Goal: Task Accomplishment & Management: Manage account settings

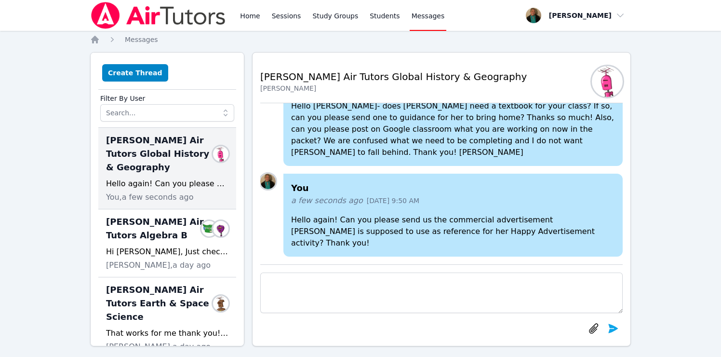
click at [682, 101] on div "Home Sessions Study Groups Students Messages Open user menu [PERSON_NAME] Open …" at bounding box center [360, 182] width 721 height 365
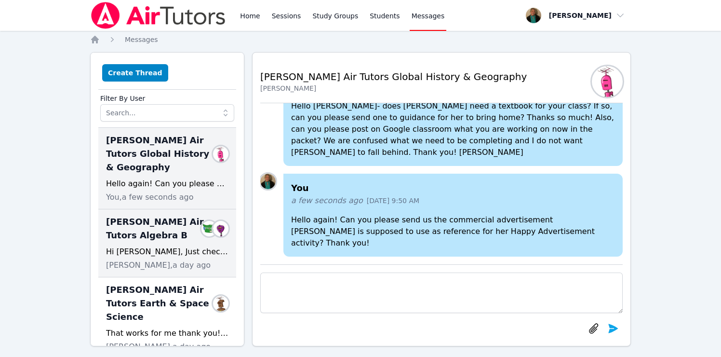
click at [151, 242] on div "[PERSON_NAME] Air Tutors Algebra B Members Hi [PERSON_NAME], Just checking in. …" at bounding box center [167, 243] width 138 height 68
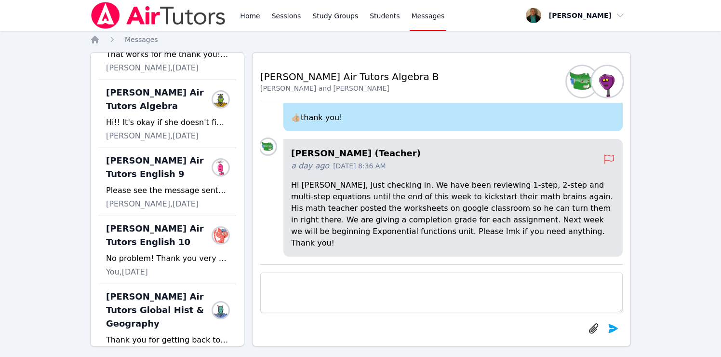
scroll to position [279, 0]
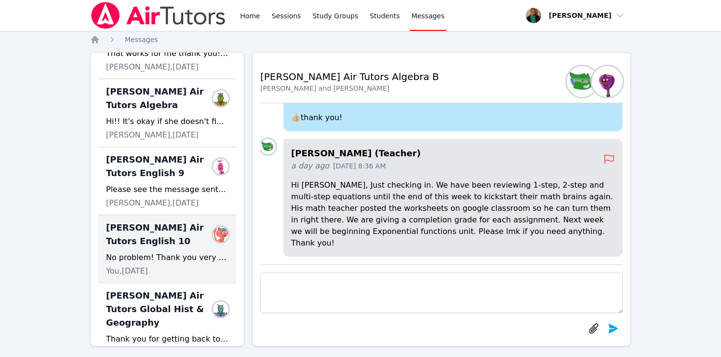
click at [172, 234] on span "[PERSON_NAME] Air Tutors English 10" at bounding box center [161, 234] width 111 height 27
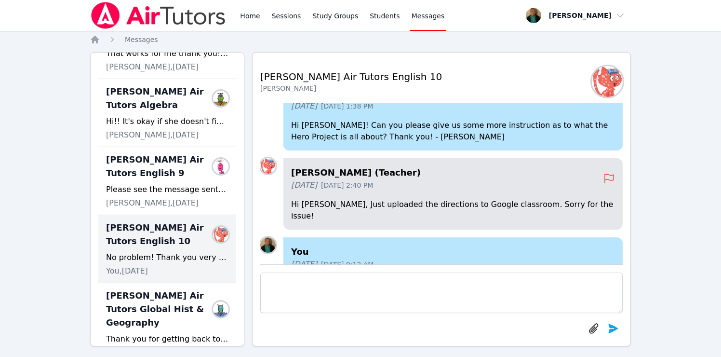
scroll to position [0, 0]
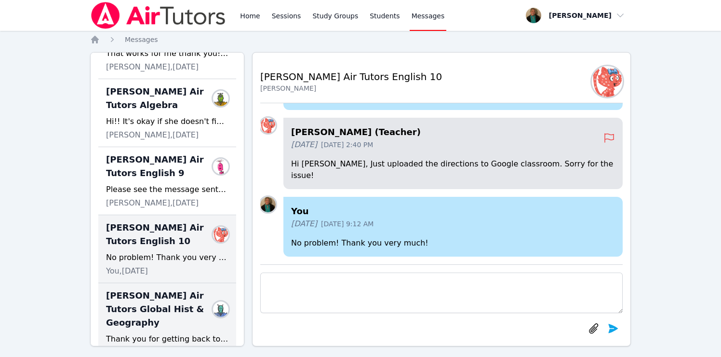
click at [186, 291] on span "Blake Hafner Air Tutors Global Hist & Geography" at bounding box center [161, 309] width 111 height 40
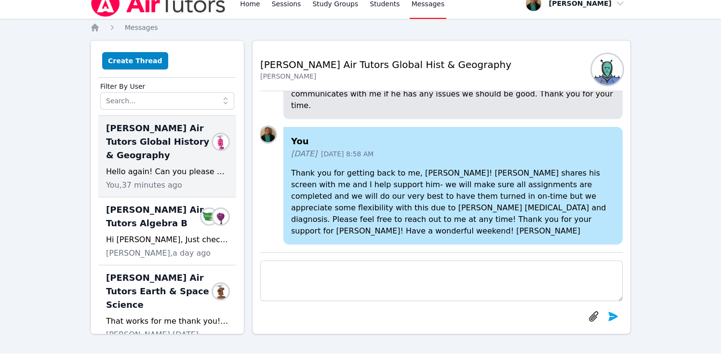
click at [164, 155] on span "Lacey Brunelle Air Tutors Global History & Geography" at bounding box center [161, 141] width 111 height 40
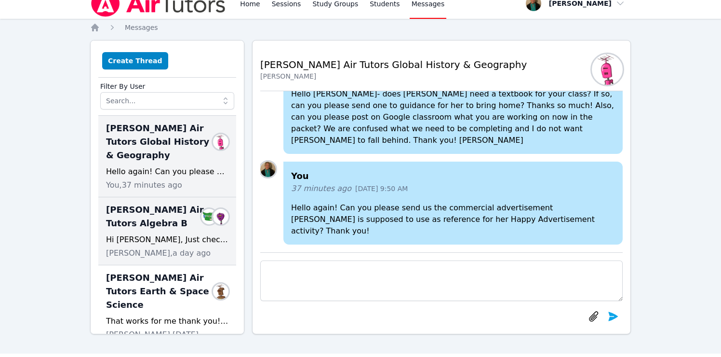
click at [176, 224] on span "Blake Hafner Air Tutors Algebra B" at bounding box center [155, 216] width 99 height 27
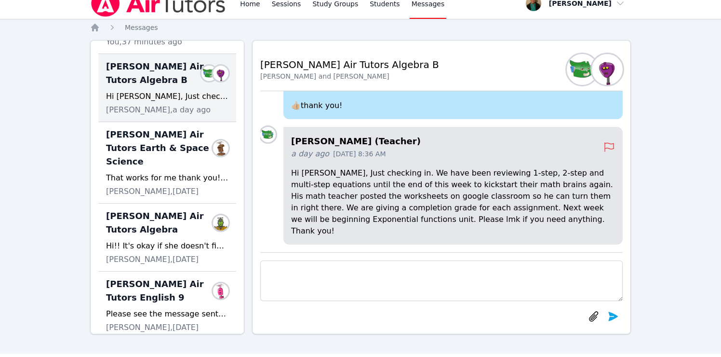
scroll to position [145, 0]
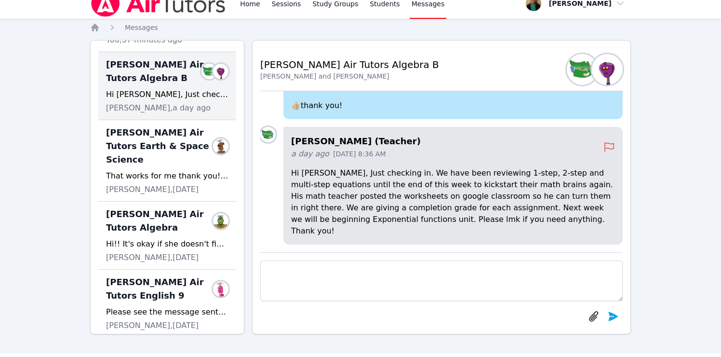
click at [176, 224] on div "Lacey Brunelle Air Tutors Algebra Members Hi!! It's okay if she doesn't finish …" at bounding box center [167, 235] width 138 height 68
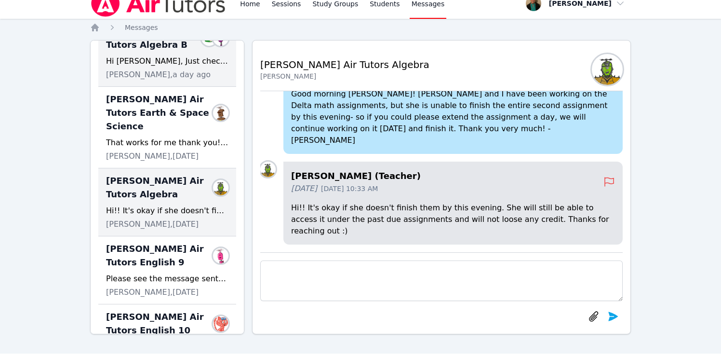
scroll to position [182, 0]
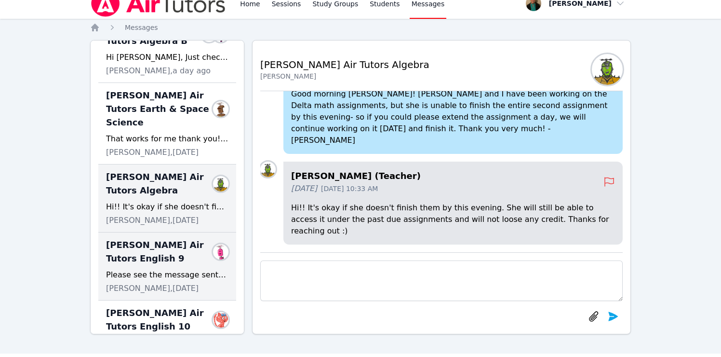
click at [177, 242] on span "Lacey Brunelle Air Tutors English 9" at bounding box center [161, 251] width 111 height 27
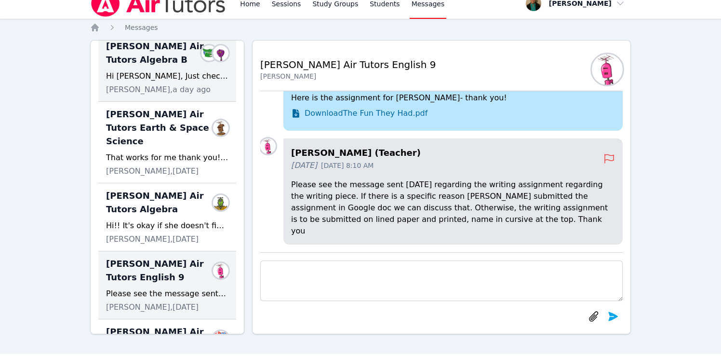
scroll to position [164, 0]
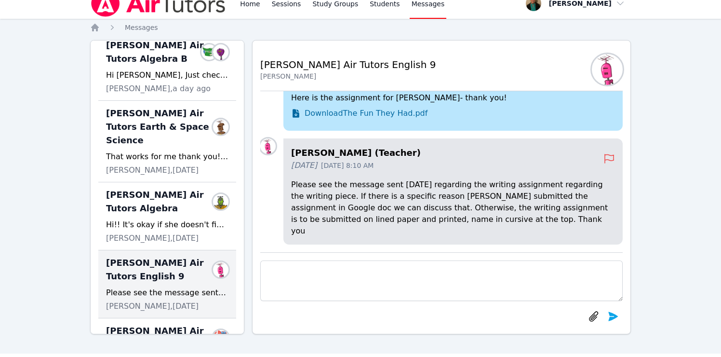
click at [166, 256] on span "Lacey Brunelle Air Tutors English 9" at bounding box center [161, 269] width 111 height 27
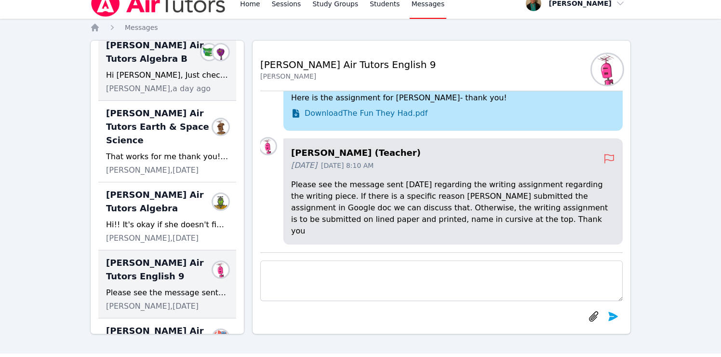
scroll to position [0, 0]
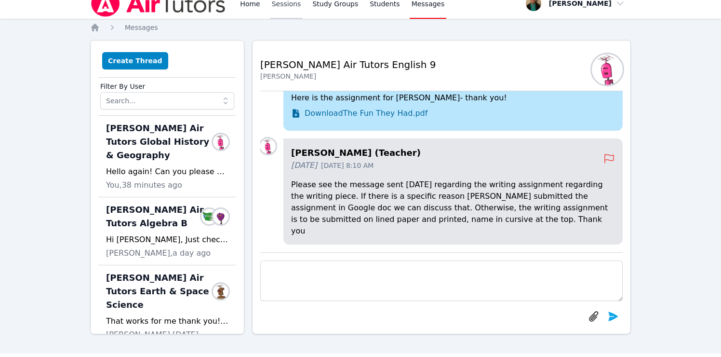
click at [289, 4] on link "Sessions" at bounding box center [286, 3] width 33 height 31
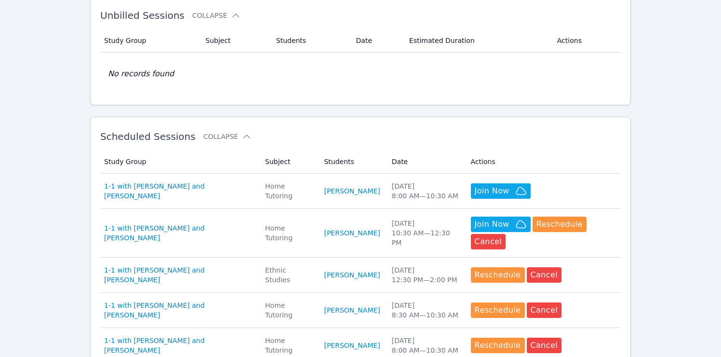
scroll to position [180, 0]
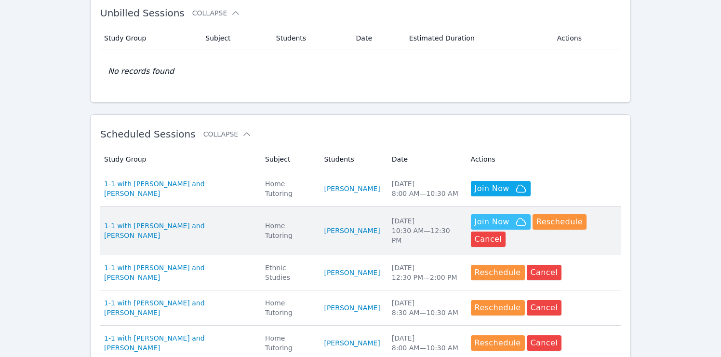
click at [497, 217] on span "Join Now" at bounding box center [492, 222] width 35 height 12
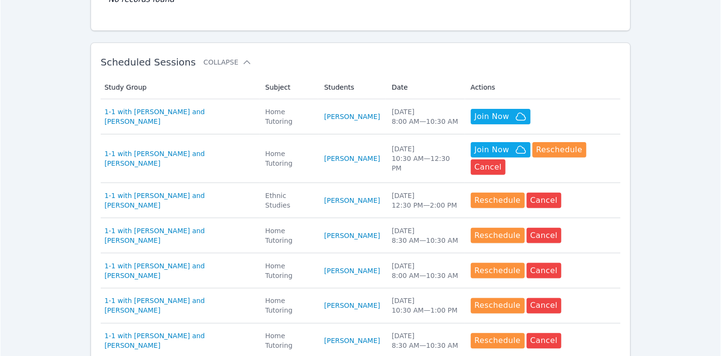
scroll to position [252, 0]
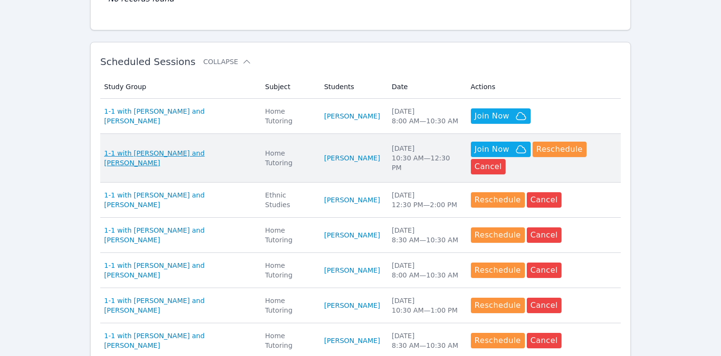
click at [194, 158] on span "1-1 with Blake Hafner and Amy Ayers" at bounding box center [178, 157] width 149 height 19
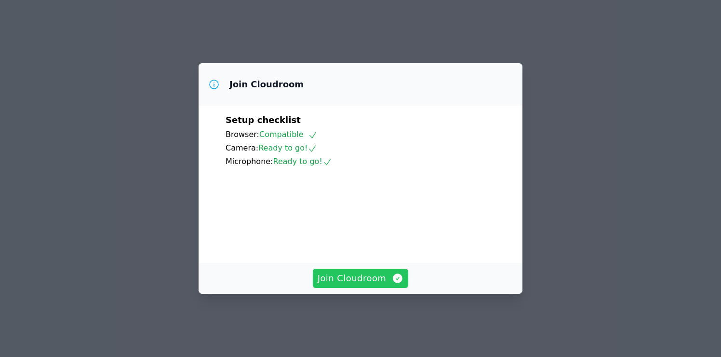
click at [353, 285] on span "Join Cloudroom" at bounding box center [360, 277] width 86 height 13
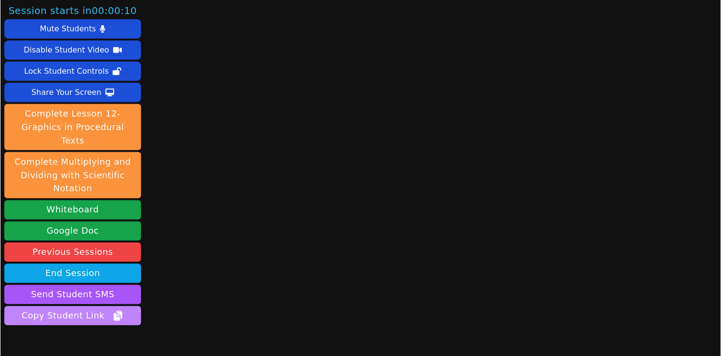
scroll to position [39, 0]
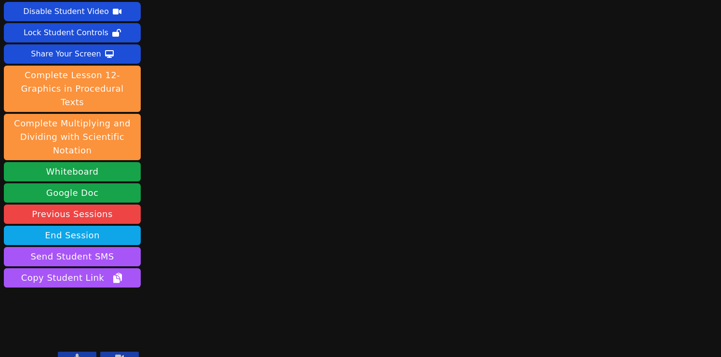
click at [77, 351] on button at bounding box center [77, 357] width 39 height 12
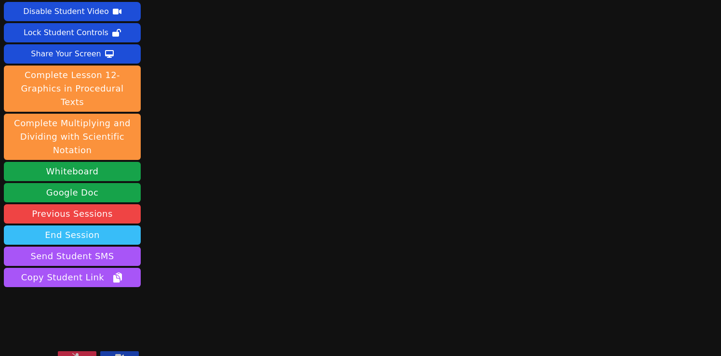
click at [85, 225] on button "End Session" at bounding box center [72, 234] width 137 height 19
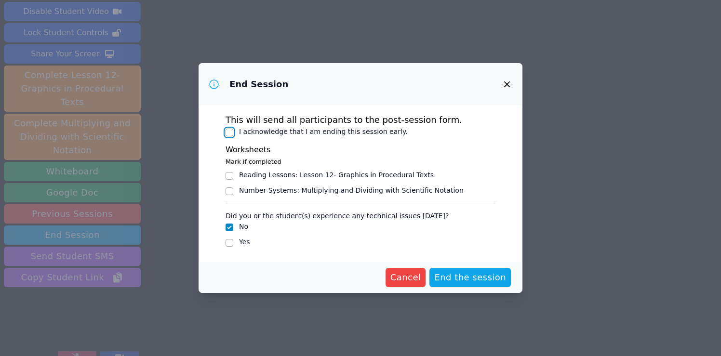
click at [229, 133] on input "I acknowledge that I am ending this session early." at bounding box center [229, 133] width 8 height 8
checkbox input "true"
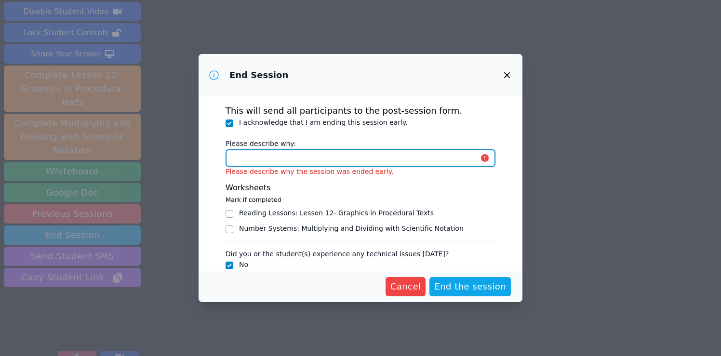
click at [262, 162] on input "Please describe why:" at bounding box center [360, 157] width 270 height 17
type input "same day cancellation"
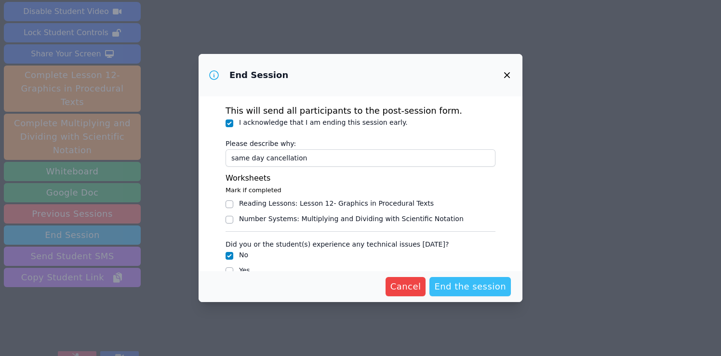
click at [469, 283] on span "End the session" at bounding box center [470, 286] width 72 height 13
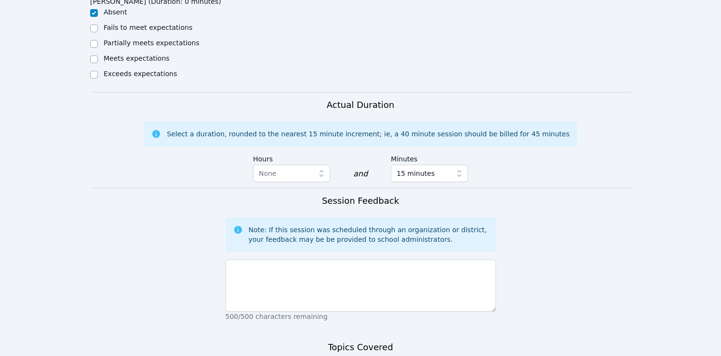
scroll to position [597, 0]
click at [313, 164] on button "None" at bounding box center [291, 172] width 77 height 17
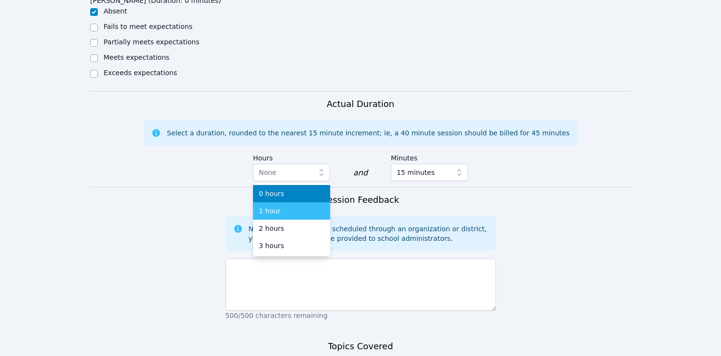
click at [304, 206] on div "1 hour" at bounding box center [292, 211] width 66 height 10
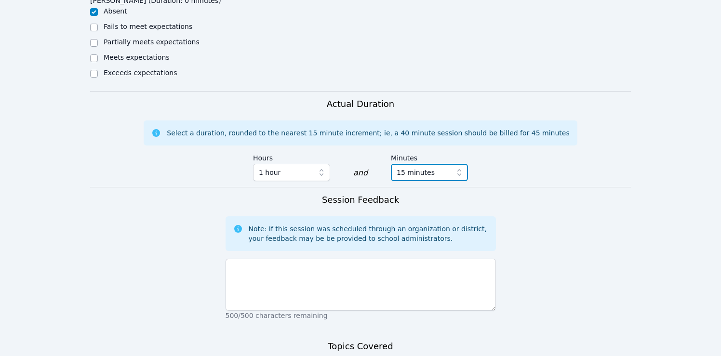
click at [419, 167] on span "15 minutes" at bounding box center [415, 173] width 38 height 12
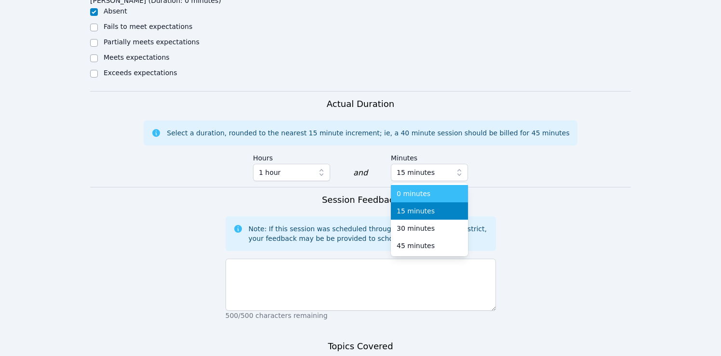
click at [418, 189] on span "0 minutes" at bounding box center [413, 194] width 34 height 10
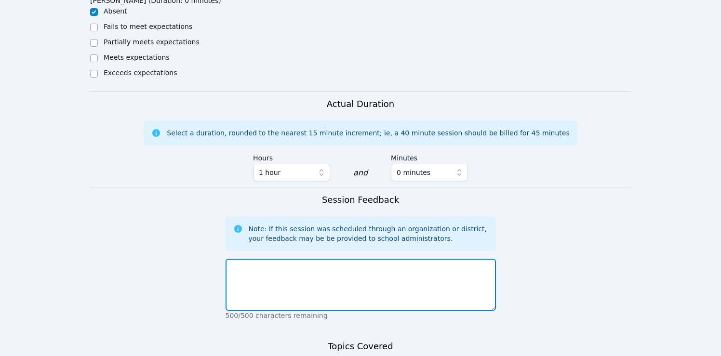
click at [361, 259] on textarea at bounding box center [360, 285] width 270 height 52
type textarea "Blake cancelled last minute for our session."
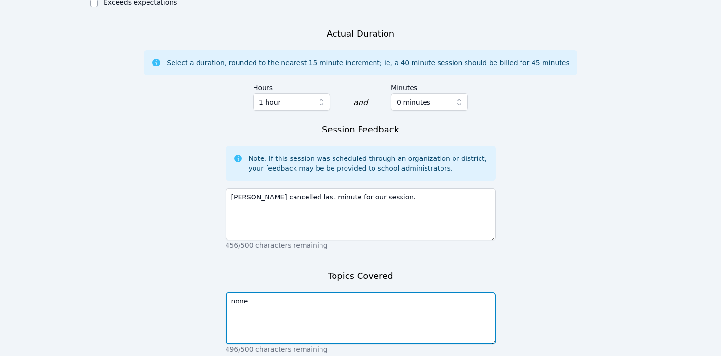
scroll to position [699, 0]
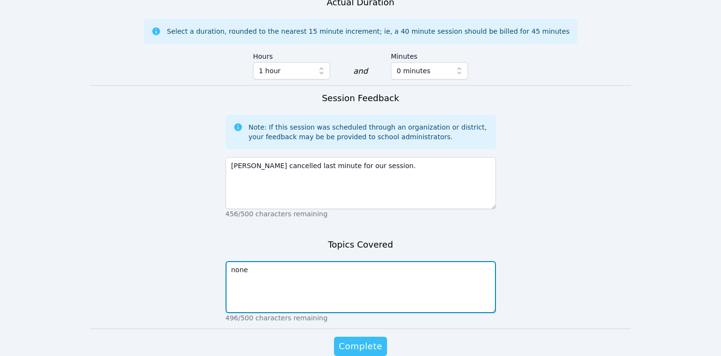
type textarea "none"
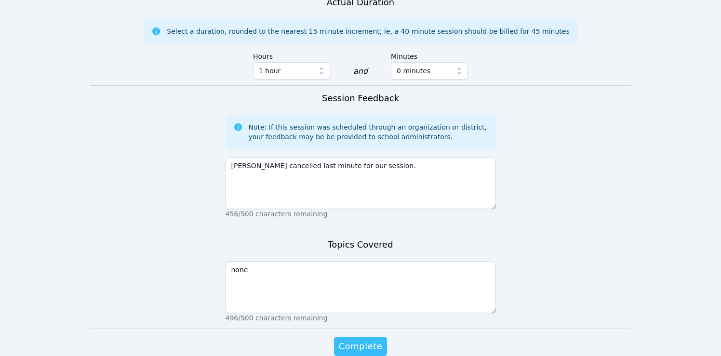
click at [361, 340] on span "Complete" at bounding box center [360, 346] width 43 height 13
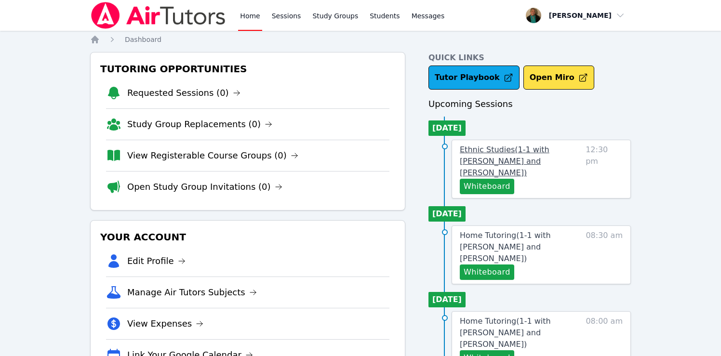
click at [489, 153] on span "Ethnic Studies ( 1-1 with Jeremiah Paulino-Grant and Amy Ayers )" at bounding box center [505, 161] width 90 height 32
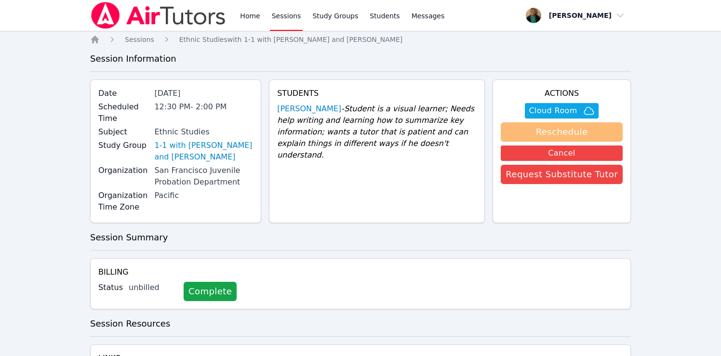
click at [554, 128] on button "Reschedule" at bounding box center [562, 131] width 122 height 19
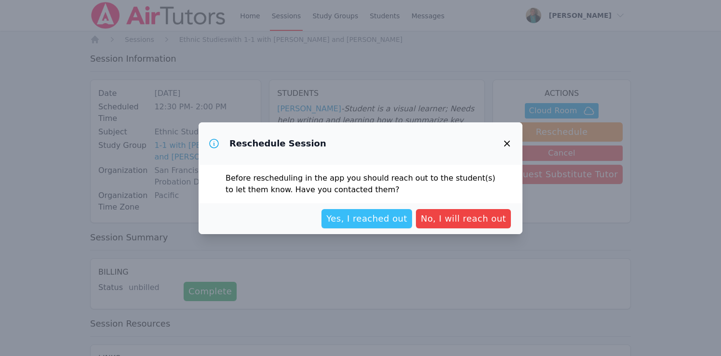
click at [387, 213] on span "Yes, I reached out" at bounding box center [366, 218] width 81 height 13
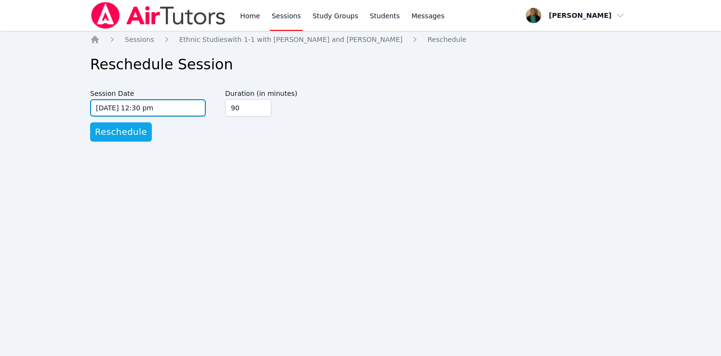
click at [188, 110] on input "09/19/2025 12:30 pm" at bounding box center [148, 107] width 116 height 17
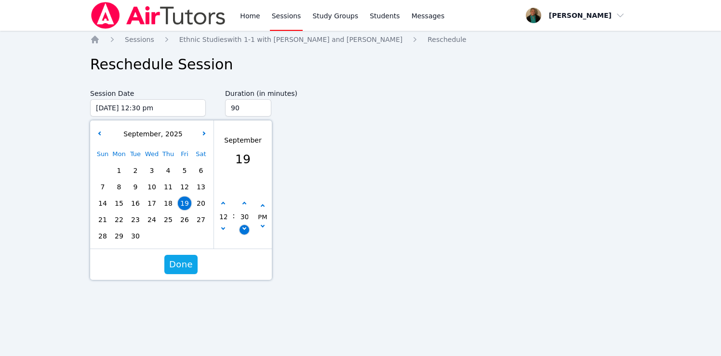
click at [242, 227] on icon "button" at bounding box center [244, 228] width 4 height 4
type input "09/19/2025 12:25 pm"
type input "25"
click at [242, 227] on icon "button" at bounding box center [244, 228] width 4 height 4
type input "09/19/2025 12:20 pm"
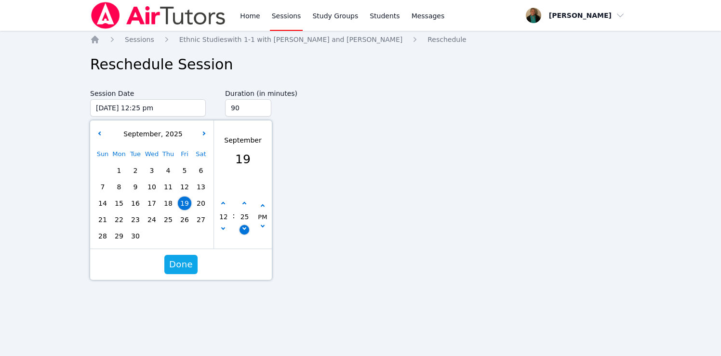
type input "20"
click at [242, 227] on icon "button" at bounding box center [244, 228] width 4 height 4
type input "09/19/2025 12:15 pm"
type input "15"
click at [242, 227] on icon "button" at bounding box center [244, 228] width 4 height 4
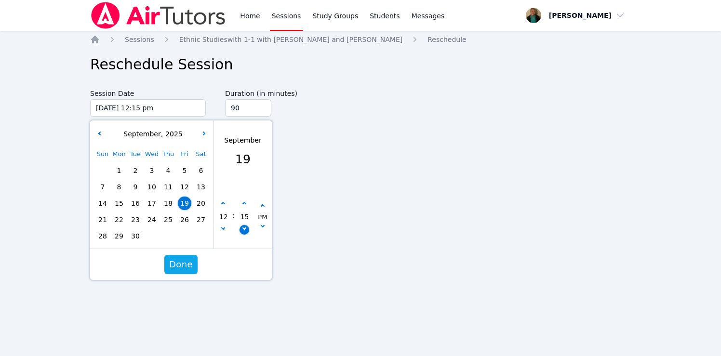
type input "09/19/2025 12:10 pm"
type input "10"
click at [242, 227] on icon "button" at bounding box center [244, 228] width 4 height 4
type input "09/19/2025 12:05 pm"
type input "05"
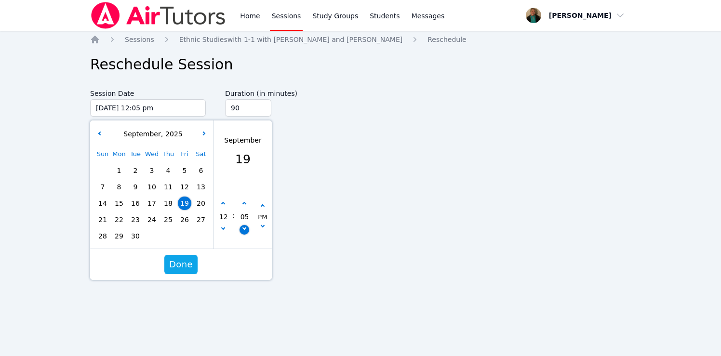
click at [242, 227] on icon "button" at bounding box center [244, 228] width 4 height 4
type input "[DATE] 12:00 pm"
type input "00"
click at [185, 261] on span "Done" at bounding box center [181, 264] width 24 height 13
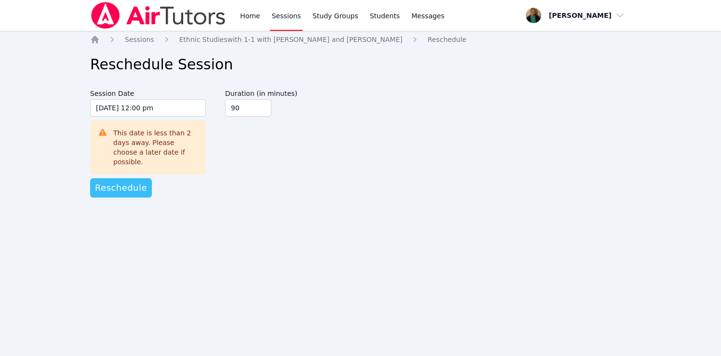
click at [135, 184] on span "Reschedule" at bounding box center [121, 187] width 52 height 13
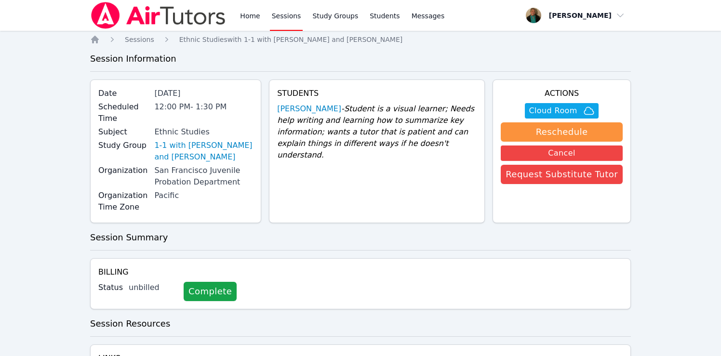
click at [283, 17] on link "Sessions" at bounding box center [286, 15] width 33 height 31
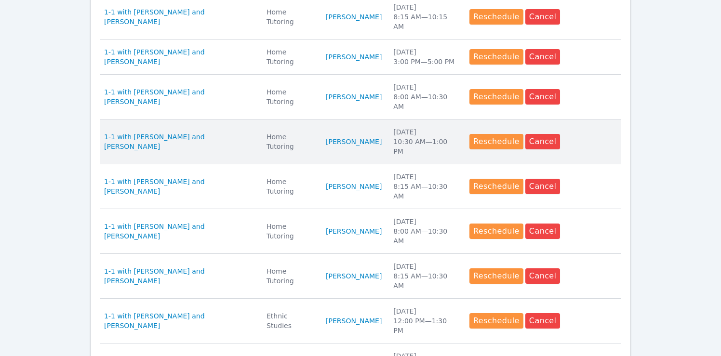
scroll to position [406, 0]
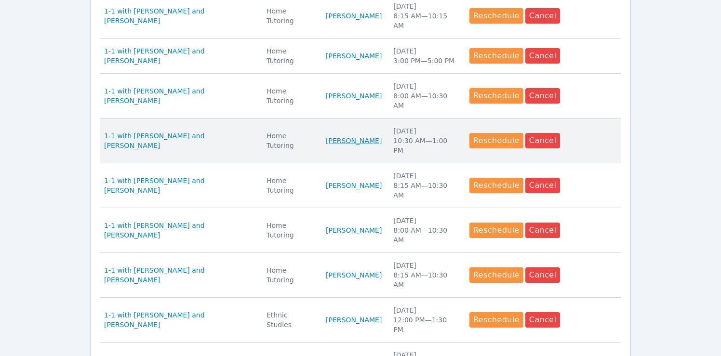
click at [345, 136] on link "[PERSON_NAME]" at bounding box center [354, 141] width 56 height 10
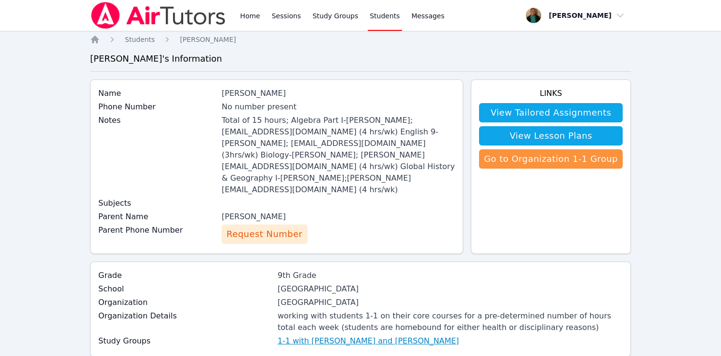
click at [382, 335] on link "1-1 with [PERSON_NAME] and [PERSON_NAME]" at bounding box center [367, 341] width 181 height 12
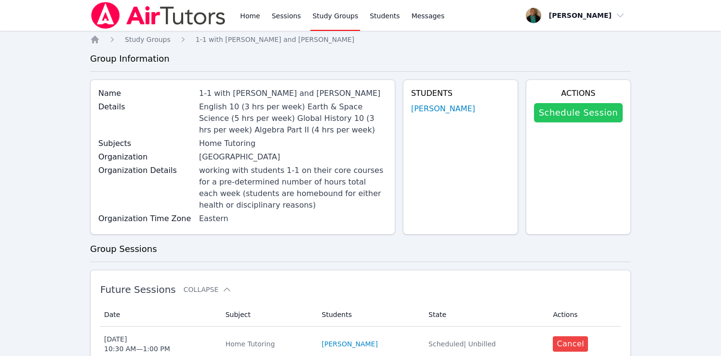
click at [603, 119] on link "Schedule Session" at bounding box center [578, 112] width 89 height 19
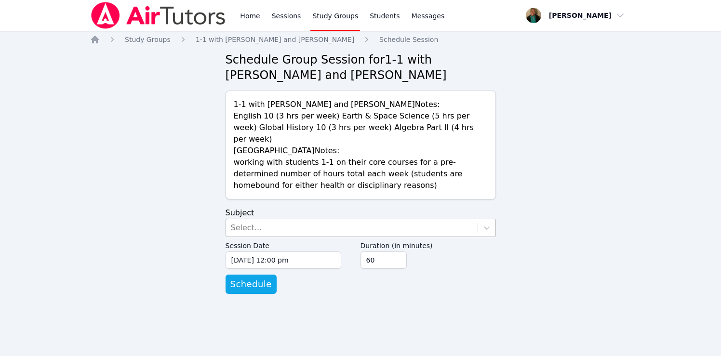
click at [431, 219] on div "Select..." at bounding box center [351, 227] width 251 height 17
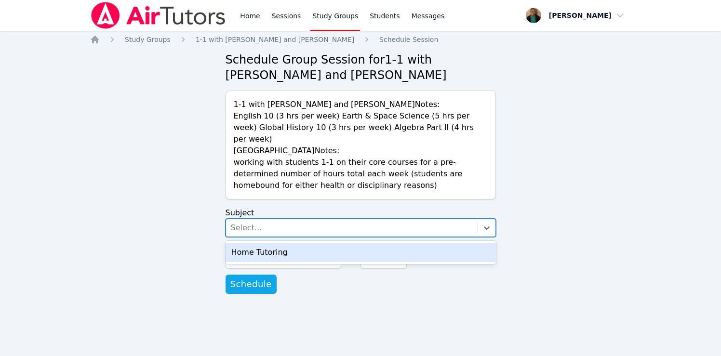
click at [430, 243] on div "Home Tutoring" at bounding box center [360, 252] width 270 height 19
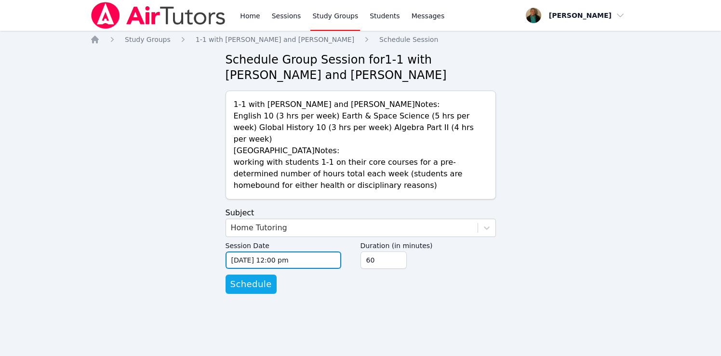
click at [332, 251] on input "[DATE] 12:00 pm" at bounding box center [283, 259] width 116 height 17
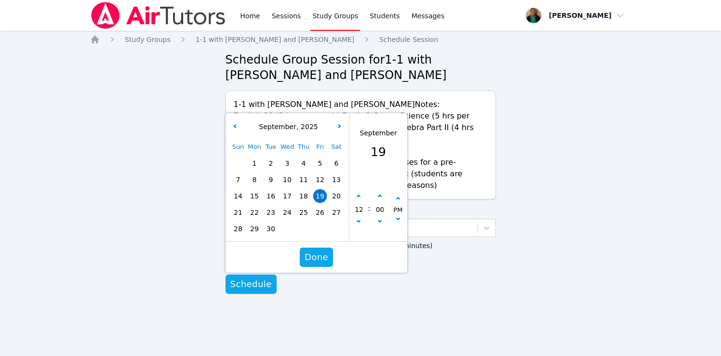
click at [285, 206] on span "24" at bounding box center [286, 212] width 13 height 13
click at [378, 195] on icon "button" at bounding box center [379, 197] width 4 height 4
type input "09/24/2025 12:05 pm"
type input "05"
click at [378, 195] on icon "button" at bounding box center [379, 197] width 4 height 4
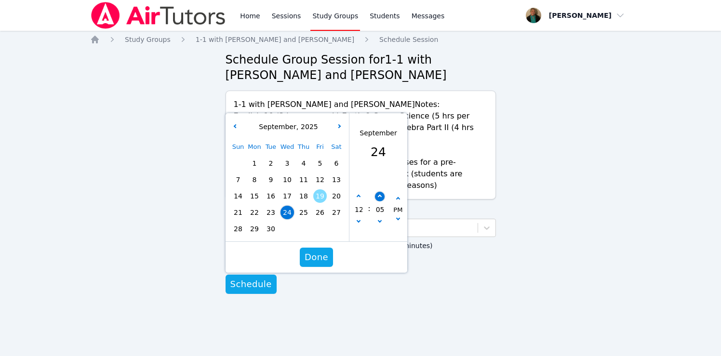
type input "09/24/2025 12:10 pm"
type input "10"
click at [378, 195] on icon "button" at bounding box center [379, 197] width 4 height 4
type input "09/24/2025 12:15 pm"
type input "15"
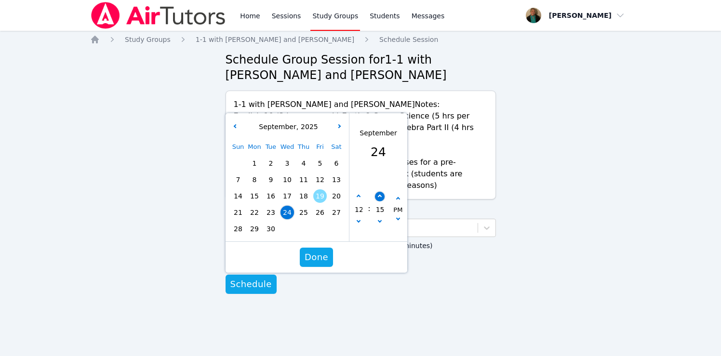
click at [378, 195] on icon "button" at bounding box center [379, 197] width 4 height 4
type input "09/24/2025 12:20 pm"
type input "20"
click at [378, 195] on icon "button" at bounding box center [379, 197] width 4 height 4
type input "09/24/2025 12:25 pm"
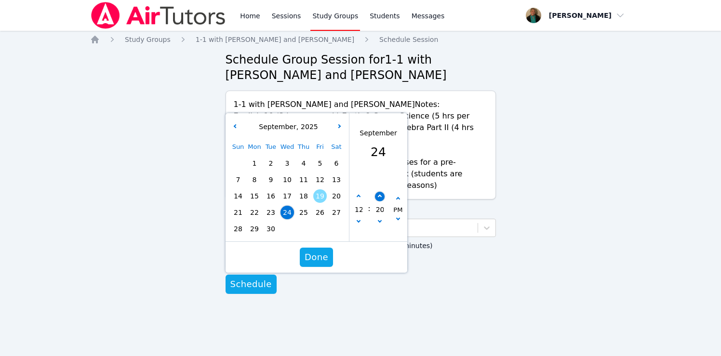
type input "25"
click at [378, 195] on icon "button" at bounding box center [379, 197] width 4 height 4
type input "09/24/2025 12:30 pm"
type input "30"
click at [323, 251] on span "Done" at bounding box center [316, 257] width 24 height 13
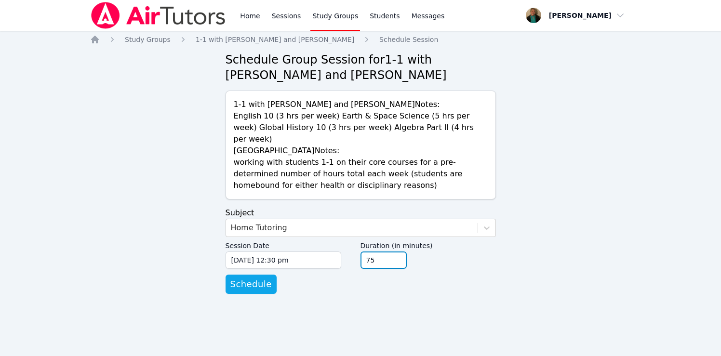
click at [398, 251] on input "75" at bounding box center [383, 259] width 46 height 17
click at [398, 251] on input "90" at bounding box center [383, 259] width 46 height 17
click at [398, 251] on input "105" at bounding box center [383, 259] width 46 height 17
click at [398, 251] on input "120" at bounding box center [383, 259] width 46 height 17
click at [398, 251] on input "135" at bounding box center [383, 259] width 46 height 17
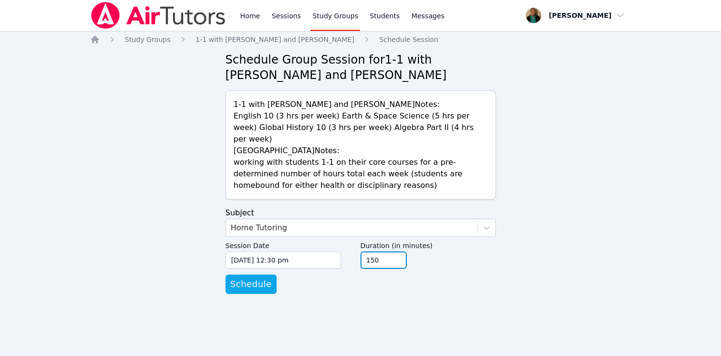
click at [398, 251] on input "150" at bounding box center [383, 259] width 46 height 17
click at [398, 251] on input "165" at bounding box center [383, 259] width 46 height 17
type input "180"
click at [398, 251] on input "180" at bounding box center [383, 259] width 46 height 17
click at [259, 277] on span "Schedule" at bounding box center [250, 283] width 41 height 13
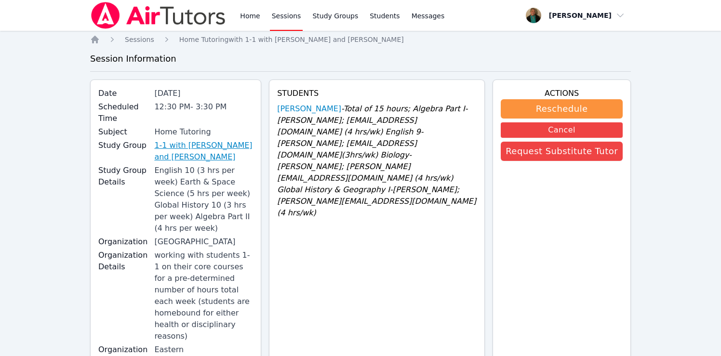
click at [239, 149] on link "1-1 with [PERSON_NAME] and [PERSON_NAME]" at bounding box center [203, 151] width 99 height 23
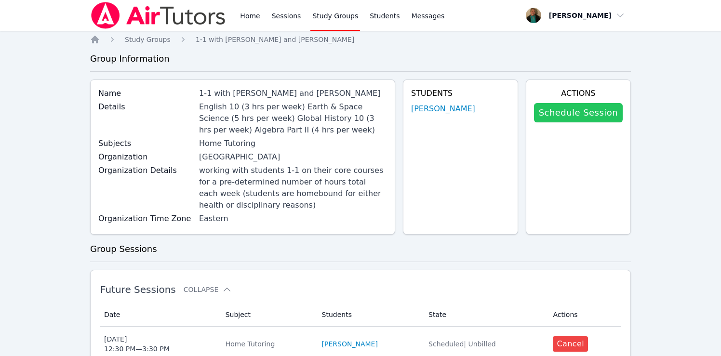
click at [569, 111] on link "Schedule Session" at bounding box center [578, 112] width 89 height 19
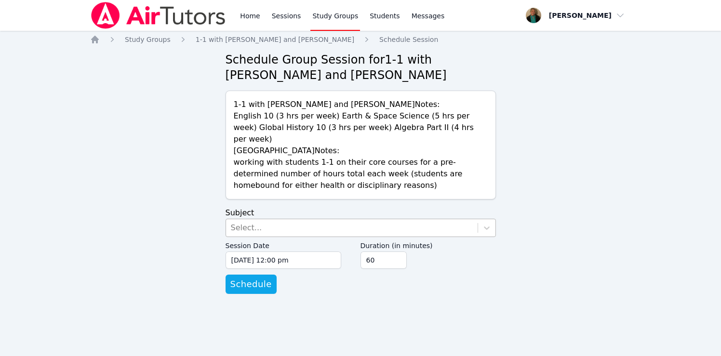
click at [414, 219] on div "Select..." at bounding box center [351, 227] width 251 height 17
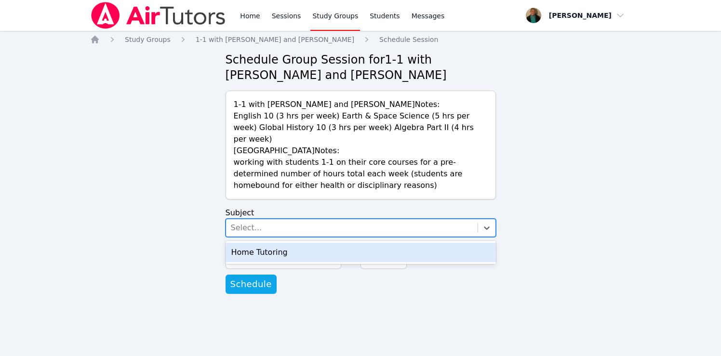
click at [411, 246] on div "Home Tutoring" at bounding box center [360, 252] width 270 height 19
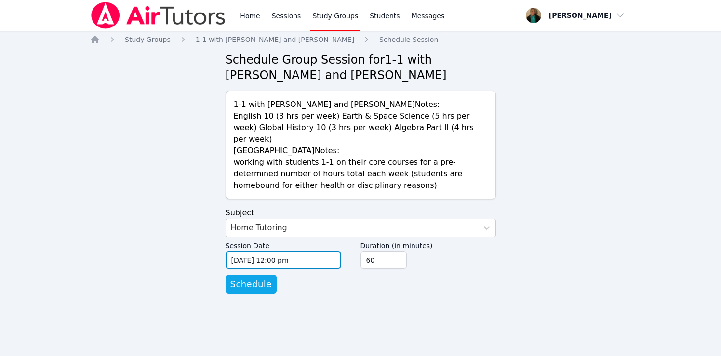
click at [325, 253] on input "[DATE] 12:00 pm" at bounding box center [283, 259] width 116 height 17
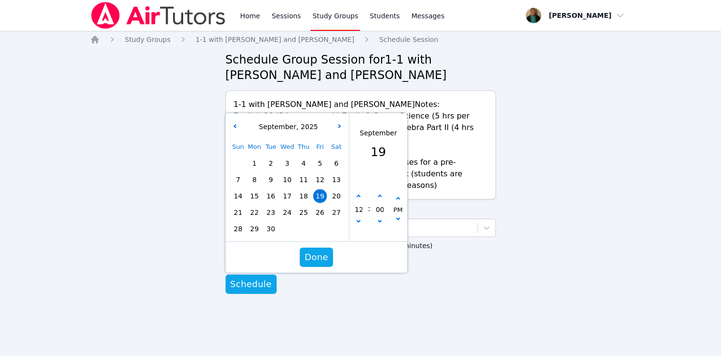
click at [300, 206] on span "25" at bounding box center [303, 212] width 13 height 13
click at [378, 195] on icon "button" at bounding box center [379, 197] width 4 height 4
type input "09/25/2025 12:05 pm"
type input "05"
click at [378, 195] on icon "button" at bounding box center [379, 197] width 4 height 4
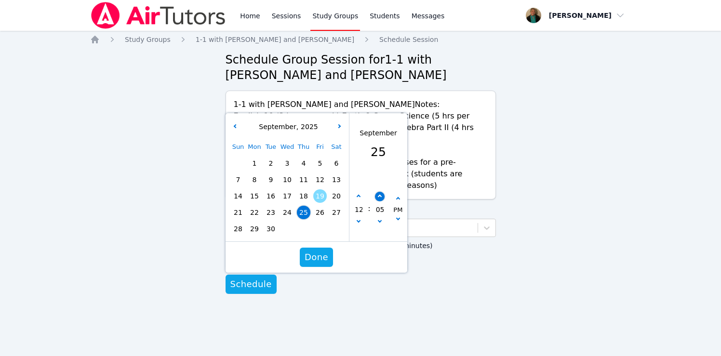
type input "09/25/2025 12:10 pm"
type input "10"
click at [378, 195] on icon "button" at bounding box center [379, 197] width 4 height 4
type input "09/25/2025 12:15 pm"
type input "15"
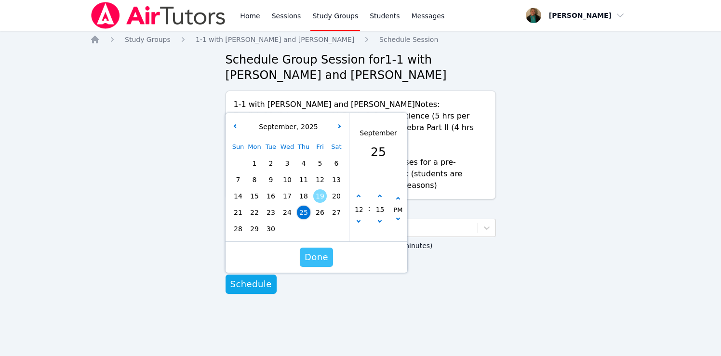
click at [323, 251] on span "Done" at bounding box center [316, 257] width 24 height 13
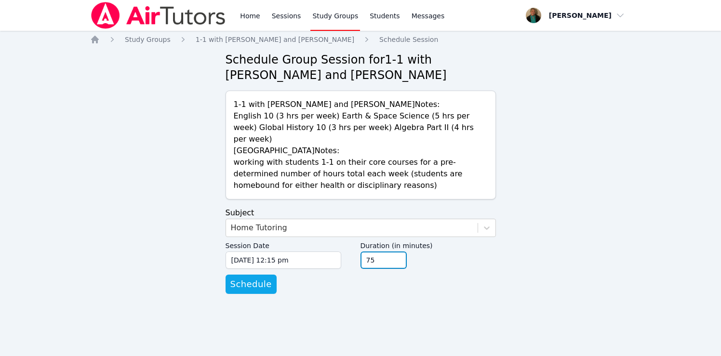
click at [396, 251] on input "75" at bounding box center [383, 259] width 46 height 17
click at [396, 251] on input "90" at bounding box center [383, 259] width 46 height 17
click at [396, 251] on input "105" at bounding box center [383, 259] width 46 height 17
click at [396, 251] on input "120" at bounding box center [383, 259] width 46 height 17
click at [396, 251] on input "135" at bounding box center [383, 259] width 46 height 17
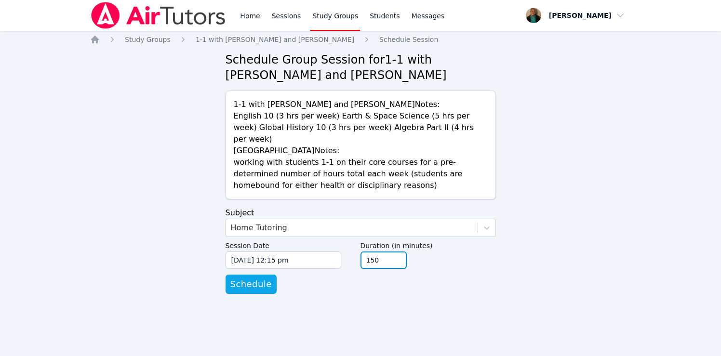
click at [396, 251] on input "150" at bounding box center [383, 259] width 46 height 17
click at [396, 251] on input "165" at bounding box center [383, 259] width 46 height 17
type input "180"
click at [396, 251] on input "180" at bounding box center [383, 259] width 46 height 17
click at [264, 277] on span "Schedule" at bounding box center [250, 283] width 41 height 13
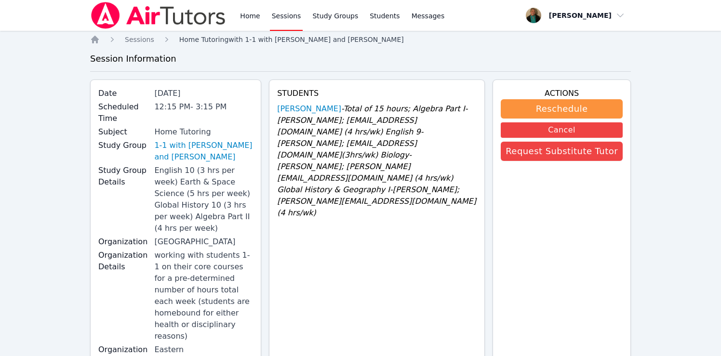
click at [314, 39] on span "Home Tutoring with 1-1 with Blake Hafner and Amy Ayers" at bounding box center [291, 40] width 225 height 8
click at [313, 38] on span "Home Tutoring with 1-1 with Blake Hafner and Amy Ayers" at bounding box center [291, 40] width 225 height 8
click at [290, 13] on link "Sessions" at bounding box center [286, 15] width 33 height 31
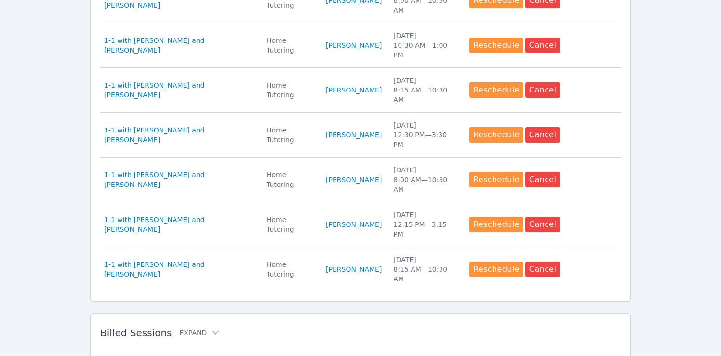
scroll to position [507, 0]
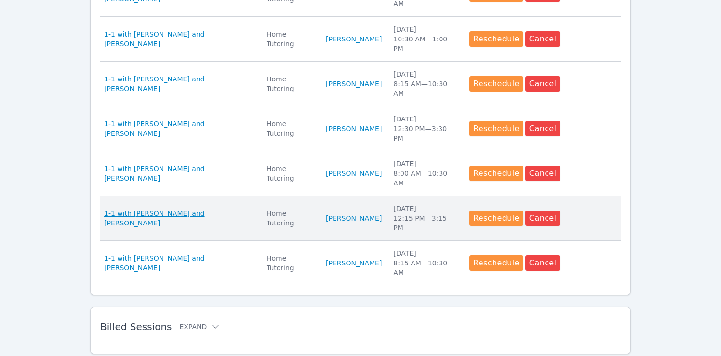
click at [214, 209] on span "1-1 with [PERSON_NAME] and [PERSON_NAME]" at bounding box center [179, 218] width 151 height 19
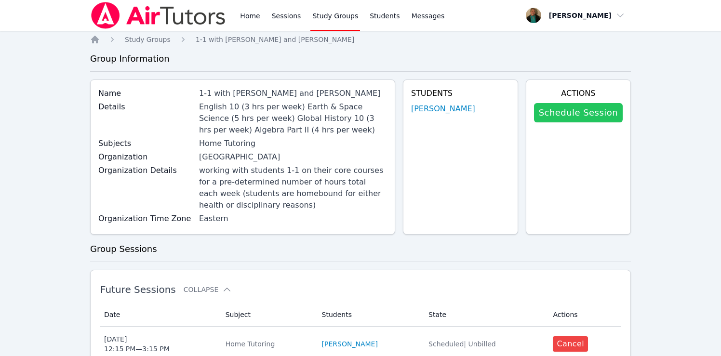
click at [562, 113] on link "Schedule Session" at bounding box center [578, 112] width 89 height 19
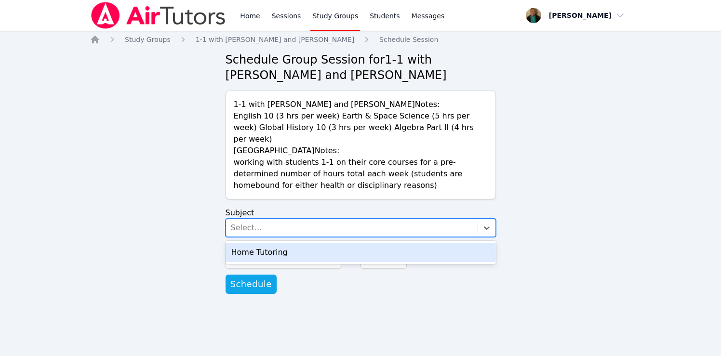
click at [448, 219] on div "Select..." at bounding box center [351, 227] width 251 height 17
click at [439, 243] on div "Home Tutoring" at bounding box center [360, 252] width 270 height 19
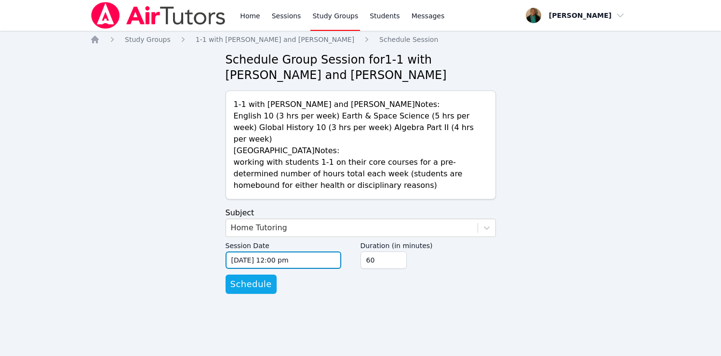
click at [337, 251] on input "[DATE] 12:00 pm" at bounding box center [283, 259] width 116 height 17
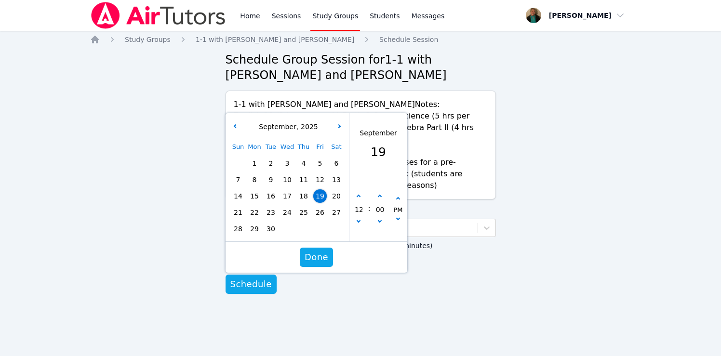
click at [319, 206] on span "26" at bounding box center [319, 212] width 13 height 13
click at [378, 219] on icon "button" at bounding box center [379, 221] width 4 height 4
type input "[DATE] 11:55 am"
type input "11"
type input "55"
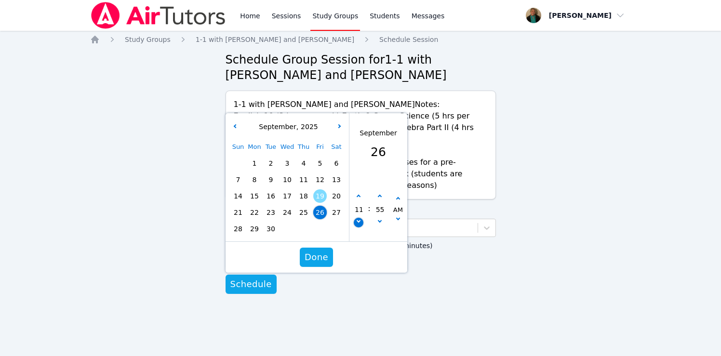
click at [357, 218] on button "button" at bounding box center [359, 223] width 10 height 10
type input "[DATE] 10:55 am"
type input "10"
click at [376, 218] on button "button" at bounding box center [379, 223] width 10 height 10
type input "[DATE] 10:50 am"
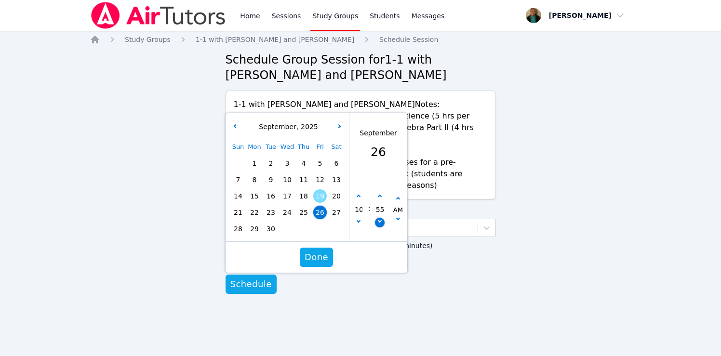
type input "50"
click at [376, 218] on button "button" at bounding box center [379, 223] width 10 height 10
type input "[DATE] 10:45 am"
type input "45"
click at [376, 218] on button "button" at bounding box center [379, 223] width 10 height 10
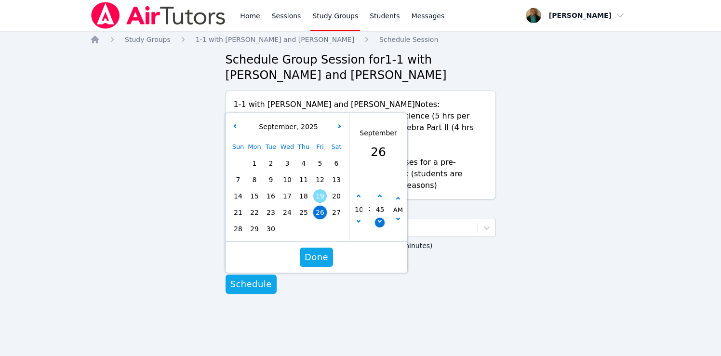
type input "[DATE] 10:40 am"
type input "40"
click at [376, 218] on button "button" at bounding box center [379, 223] width 10 height 10
type input "[DATE] 10:35 am"
type input "35"
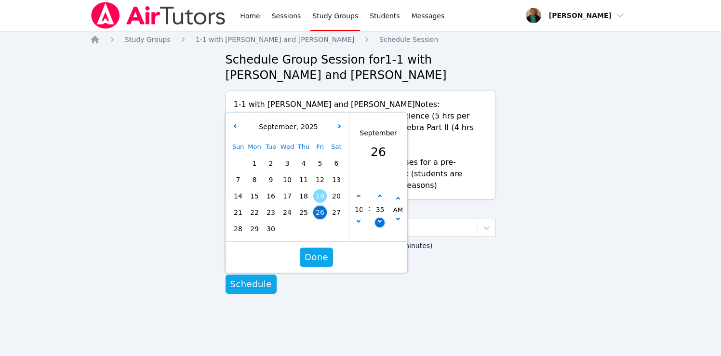
click at [376, 218] on button "button" at bounding box center [379, 223] width 10 height 10
type input "[DATE] 10:30 am"
type input "30"
click at [379, 219] on icon "button" at bounding box center [379, 221] width 4 height 4
type input "[DATE] 10:25 am"
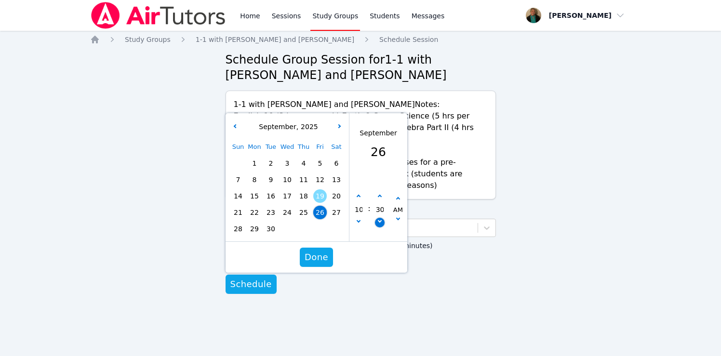
type input "25"
click at [379, 219] on icon "button" at bounding box center [379, 221] width 4 height 4
type input "[DATE] 10:20 am"
type input "20"
click at [379, 218] on button "button" at bounding box center [379, 223] width 10 height 10
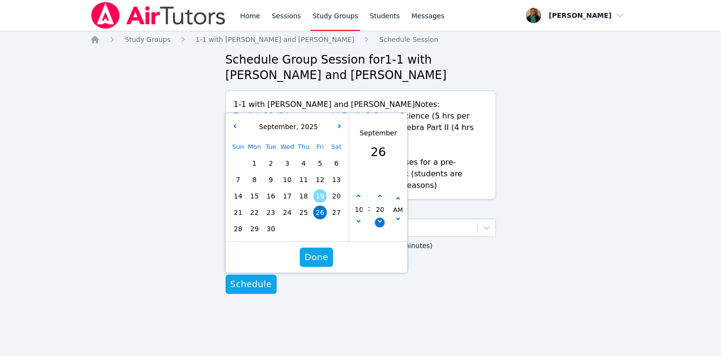
type input "[DATE] 10:15 am"
type input "15"
click at [318, 251] on span "Done" at bounding box center [316, 257] width 24 height 13
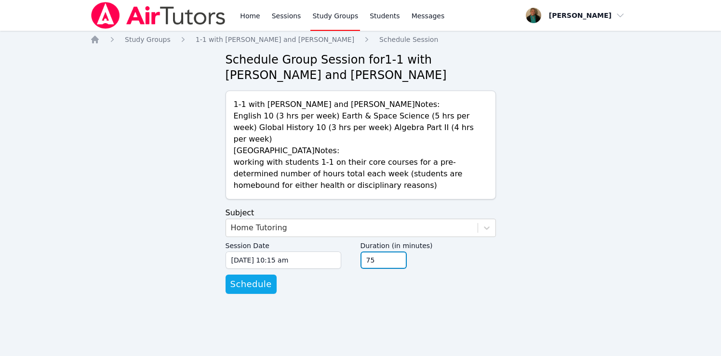
click at [396, 251] on input "75" at bounding box center [383, 259] width 46 height 17
click at [396, 251] on input "90" at bounding box center [383, 259] width 46 height 17
type input "105"
click at [396, 251] on input "105" at bounding box center [383, 259] width 46 height 17
click at [255, 277] on span "Schedule" at bounding box center [250, 283] width 41 height 13
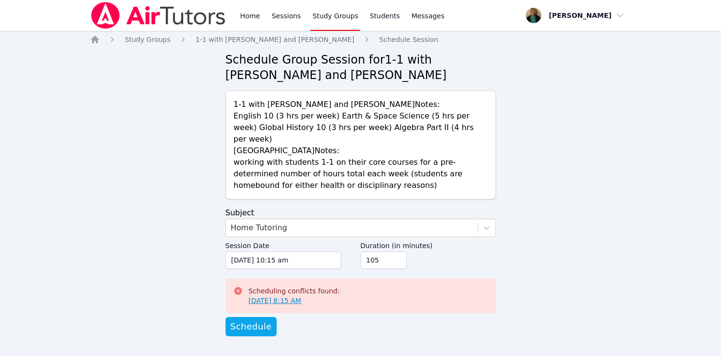
click at [277, 296] on link "Sep 26, 2025 8:15 AM" at bounding box center [275, 301] width 53 height 10
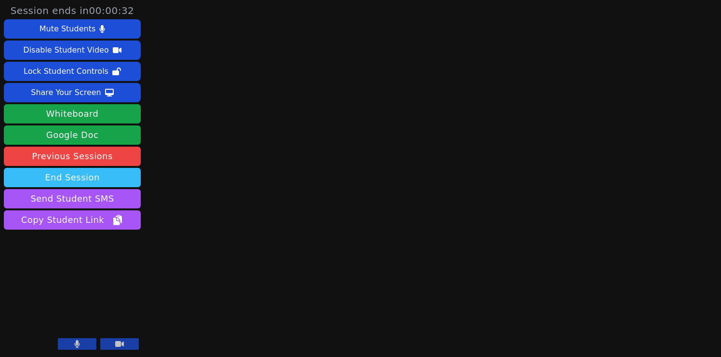
click at [122, 173] on button "End Session" at bounding box center [72, 177] width 137 height 19
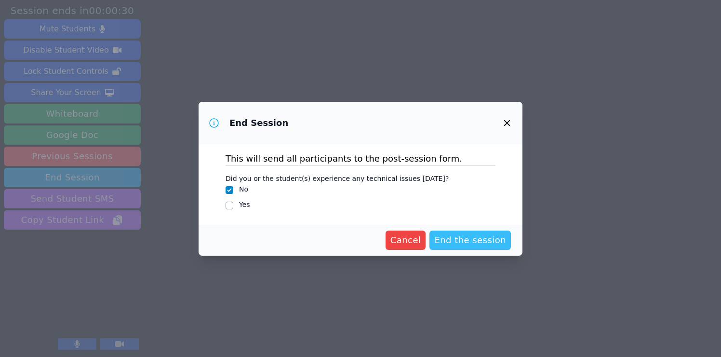
click at [479, 243] on span "End the session" at bounding box center [470, 239] width 72 height 13
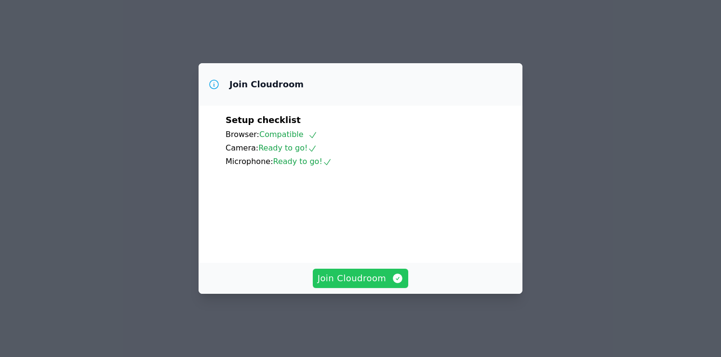
click at [372, 285] on span "Join Cloudroom" at bounding box center [360, 277] width 86 height 13
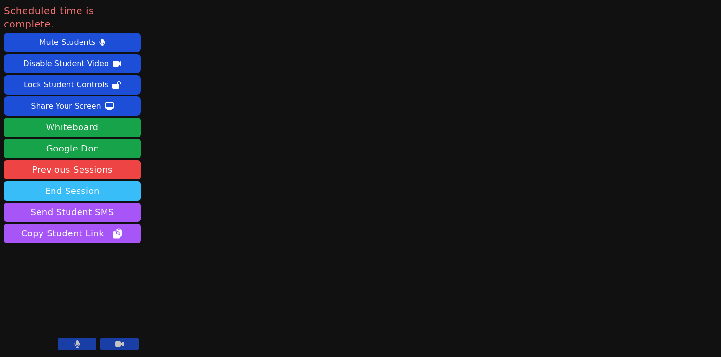
click at [120, 181] on button "End Session" at bounding box center [72, 190] width 137 height 19
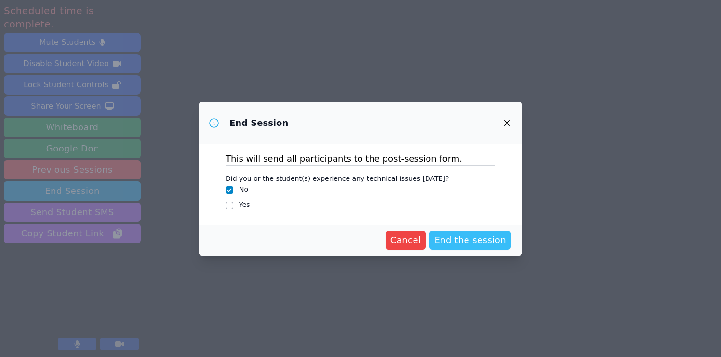
click at [452, 238] on span "End the session" at bounding box center [470, 239] width 72 height 13
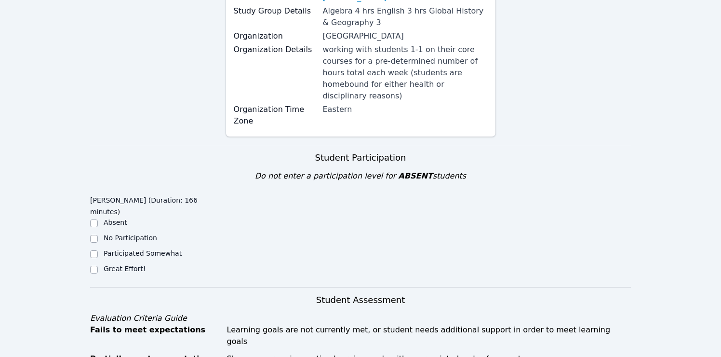
scroll to position [188, 0]
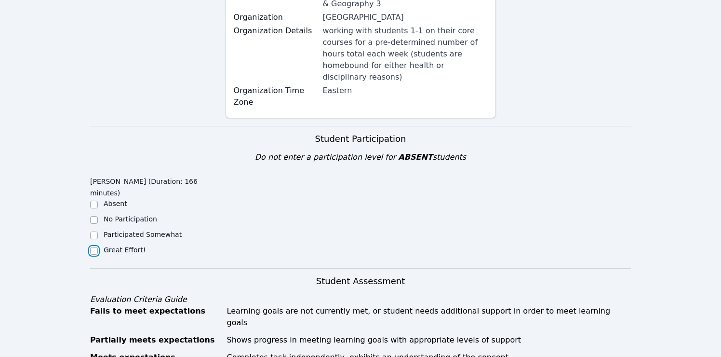
click at [93, 247] on input "Great Effort!" at bounding box center [94, 251] width 8 height 8
checkbox input "true"
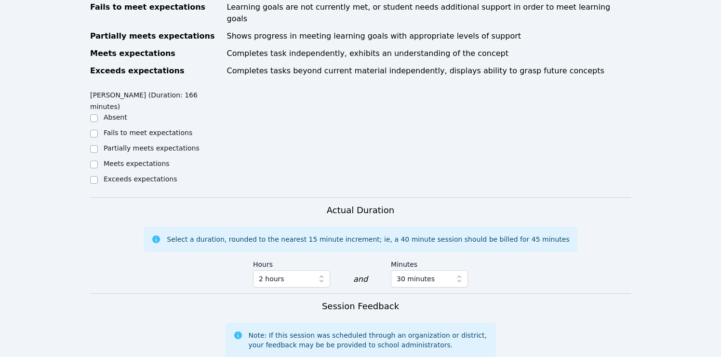
scroll to position [492, 0]
click at [94, 175] on input "Exceeds expectations" at bounding box center [94, 179] width 8 height 8
checkbox input "true"
click at [407, 272] on span "30 minutes" at bounding box center [415, 278] width 38 height 12
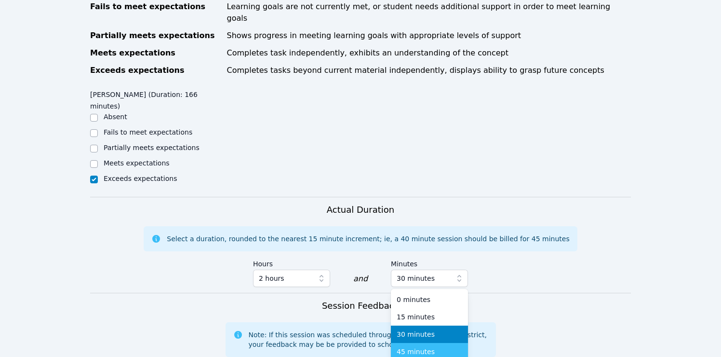
click at [419, 346] on span "45 minutes" at bounding box center [415, 351] width 38 height 10
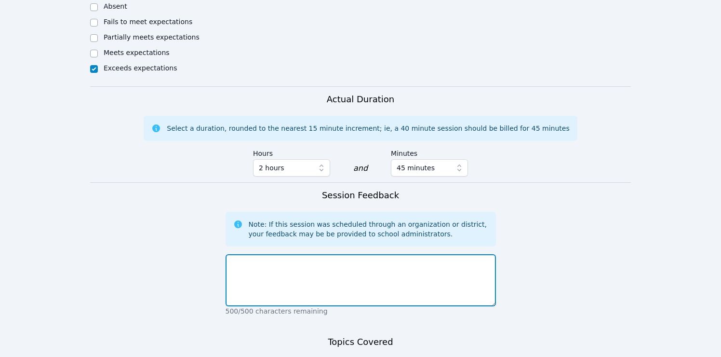
scroll to position [603, 0]
type textarea "Fantastic session with Lacey- super long but she is such a hard worker!!"
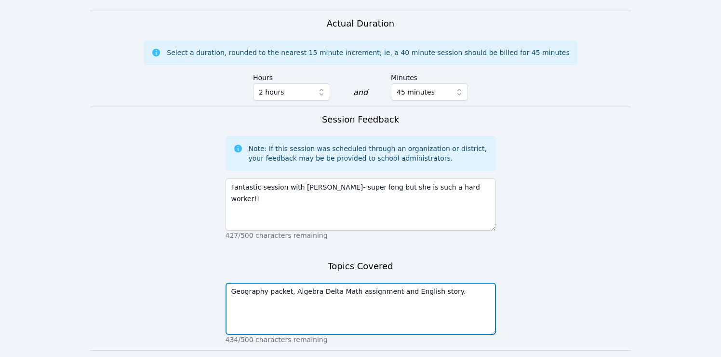
scroll to position [687, 0]
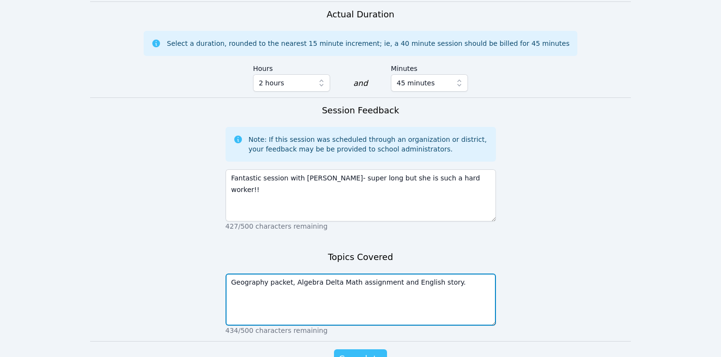
type textarea "Geography packet, Algebra Delta Math assignment and English story."
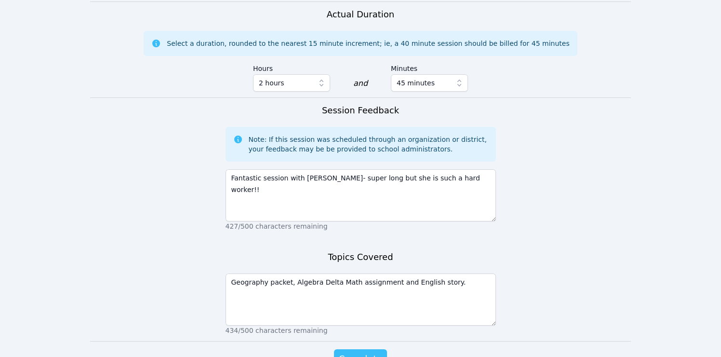
click at [370, 352] on span "Complete" at bounding box center [360, 358] width 43 height 13
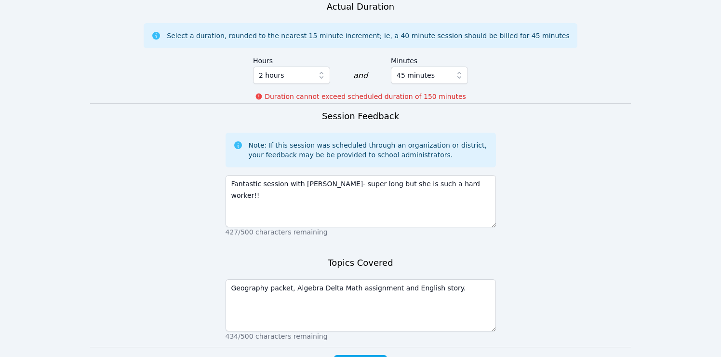
scroll to position [700, 0]
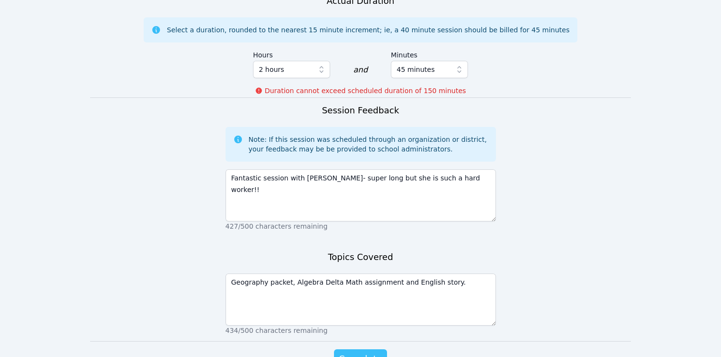
click at [365, 352] on span "Complete" at bounding box center [360, 358] width 43 height 13
click at [435, 64] on span "45 minutes" at bounding box center [422, 70] width 52 height 12
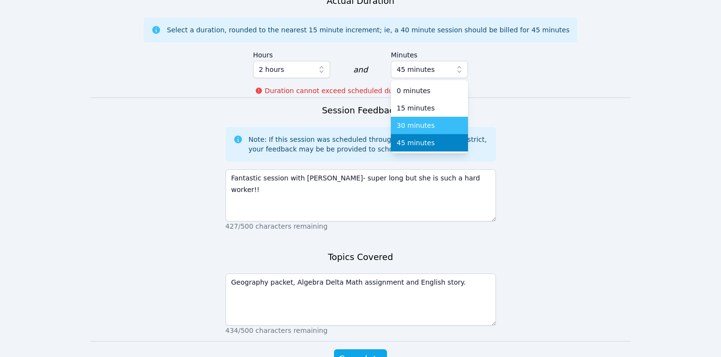
click at [418, 117] on li "30 minutes" at bounding box center [429, 125] width 77 height 17
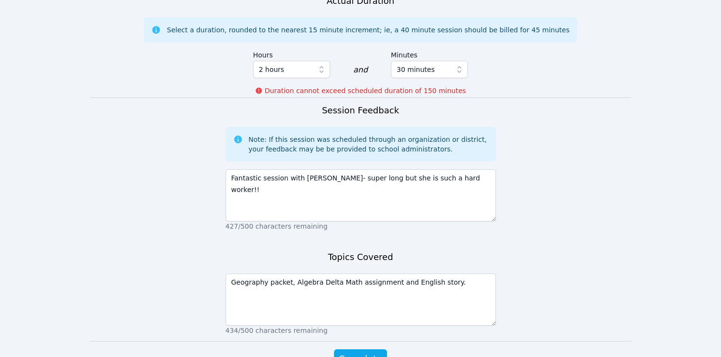
click at [421, 104] on div "Session Feedback Note: If this session was scheduled through an organization or…" at bounding box center [360, 170] width 270 height 133
click at [369, 352] on span "Complete" at bounding box center [360, 358] width 43 height 13
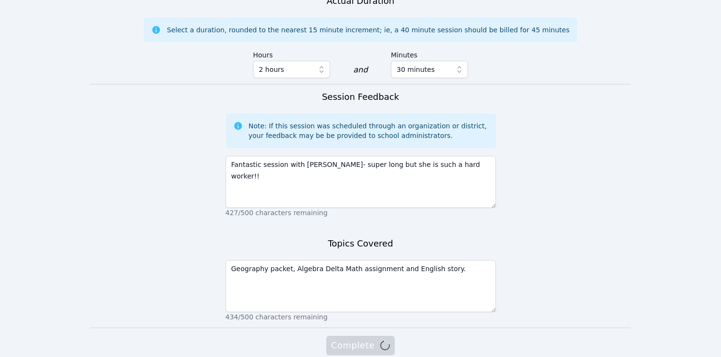
scroll to position [687, 0]
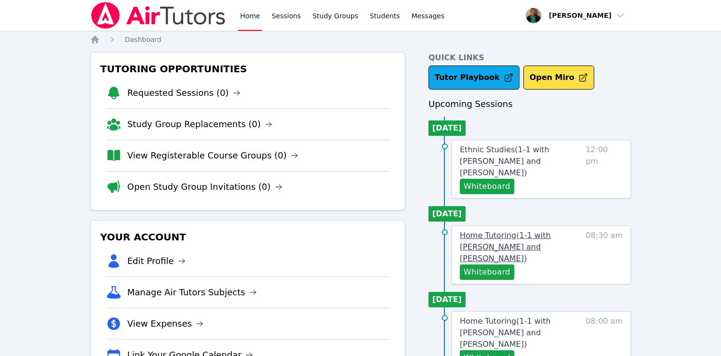
click at [494, 231] on span "Home Tutoring ( 1-1 with Lacey Brunelle and Amy Ayers )" at bounding box center [505, 247] width 91 height 32
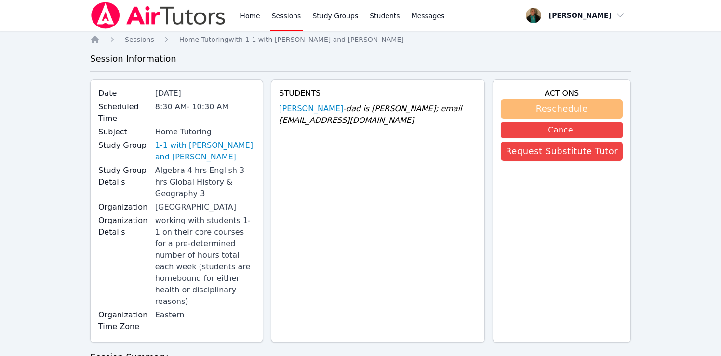
click at [549, 108] on button "Reschedule" at bounding box center [562, 108] width 122 height 19
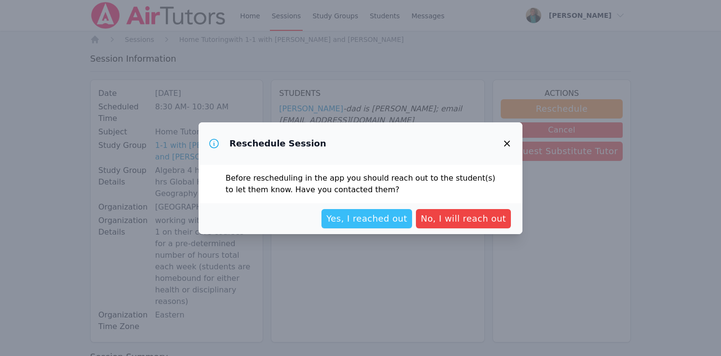
click at [377, 218] on span "Yes, I reached out" at bounding box center [366, 218] width 81 height 13
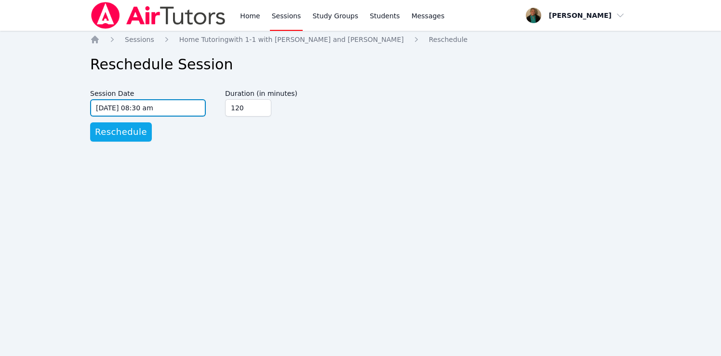
click at [193, 108] on input "09/22/2025 08:30 am" at bounding box center [148, 107] width 116 height 17
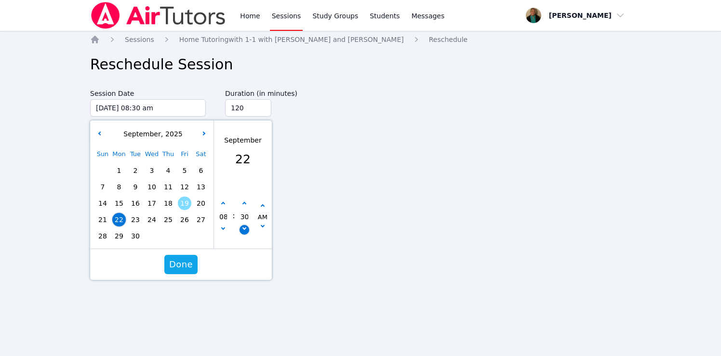
click at [240, 230] on button "button" at bounding box center [244, 230] width 10 height 10
type input "09/22/2025 08:25 am"
type input "25"
click at [240, 230] on button "button" at bounding box center [244, 230] width 10 height 10
type input "09/22/2025 08:20 am"
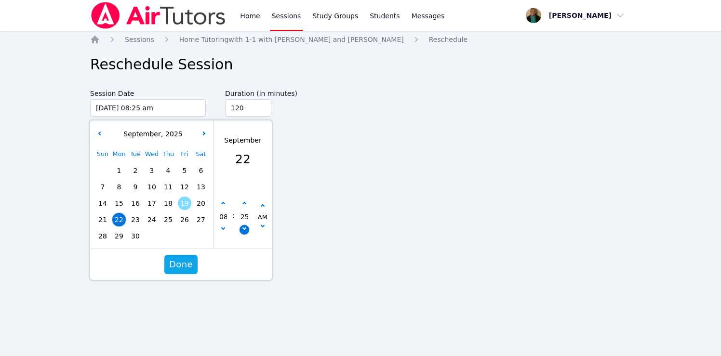
type input "20"
click at [240, 230] on button "button" at bounding box center [244, 230] width 10 height 10
type input "09/22/2025 08:15 am"
type input "15"
click at [186, 261] on span "Done" at bounding box center [181, 264] width 24 height 13
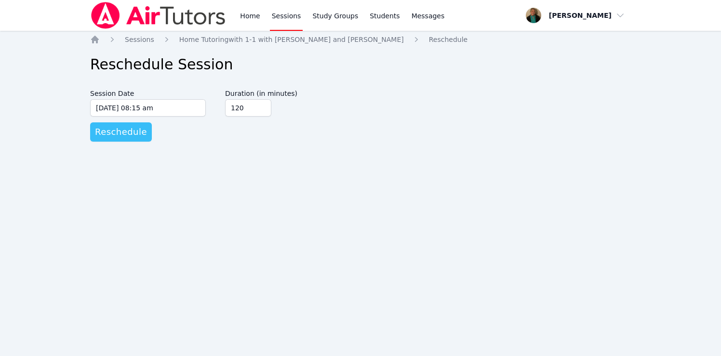
click at [132, 132] on span "Reschedule" at bounding box center [121, 131] width 52 height 13
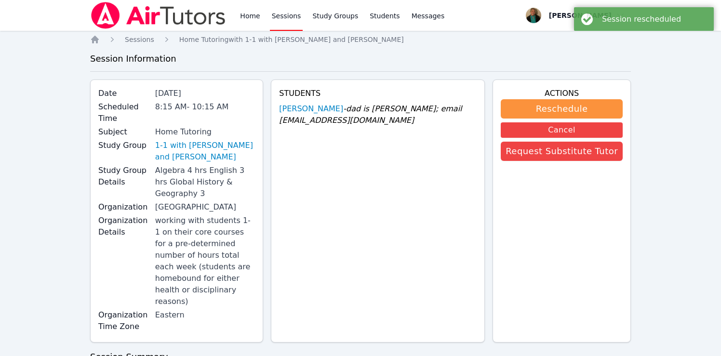
click at [279, 18] on link "Sessions" at bounding box center [286, 15] width 33 height 31
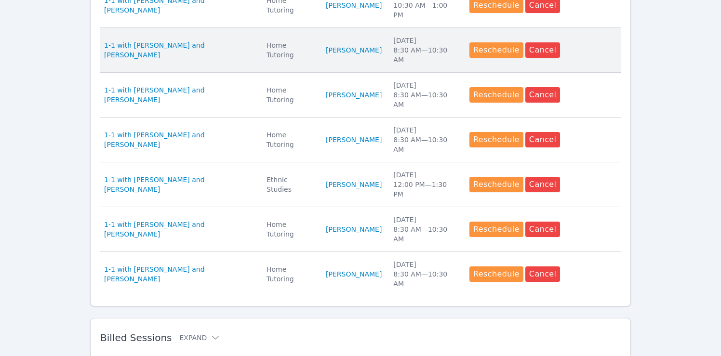
scroll to position [517, 0]
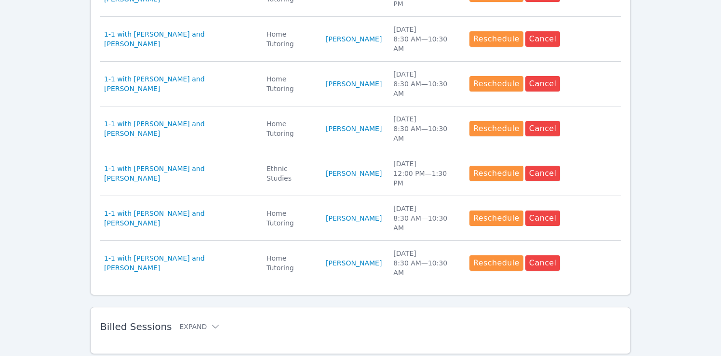
click at [378, 256] on div "Study Group Subject Students Date Actions Study Group 1-1 with Jeremiah Paulino…" at bounding box center [360, 47] width 520 height 483
click at [376, 261] on div "Scheduled Sessions Collapse Study Group Subject Students Date Actions Study Gro…" at bounding box center [360, 36] width 541 height 518
click at [359, 263] on div "Scheduled Sessions Collapse Study Group Subject Students Date Actions Study Gro…" at bounding box center [360, 36] width 541 height 518
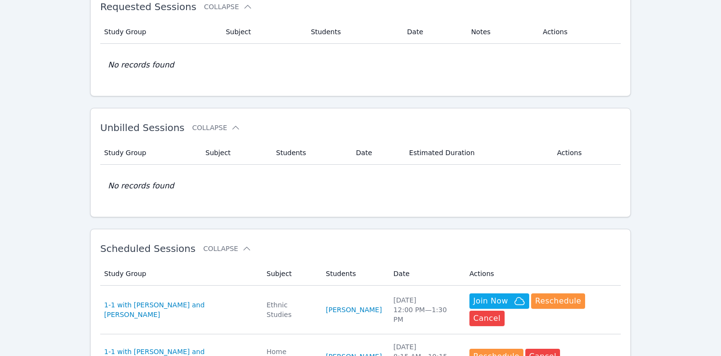
scroll to position [74, 0]
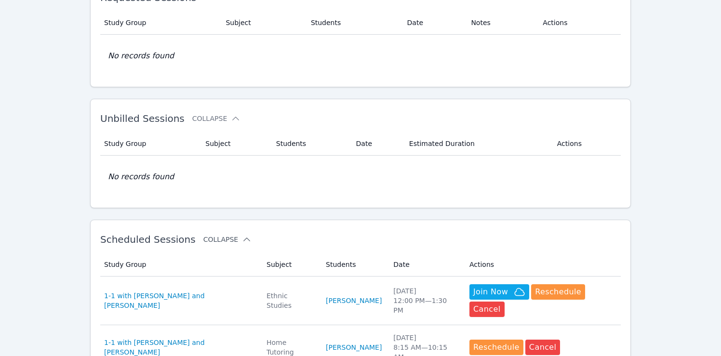
click at [242, 241] on icon at bounding box center [247, 240] width 10 height 10
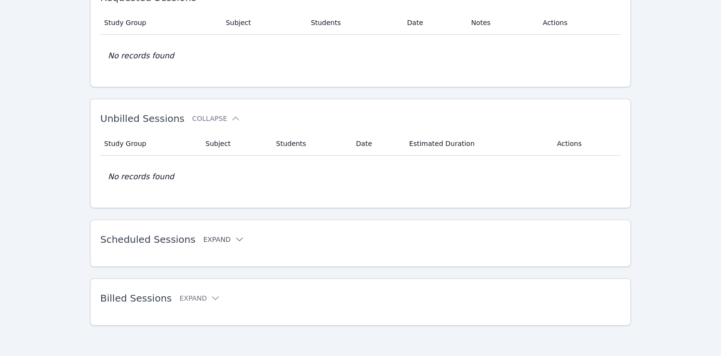
scroll to position [75, 0]
click at [264, 254] on div "Study Group Subject Students Date Actions Study Group 1-1 with Jeremiah Paulino…" at bounding box center [360, 255] width 520 height 8
click at [235, 238] on icon at bounding box center [240, 239] width 10 height 10
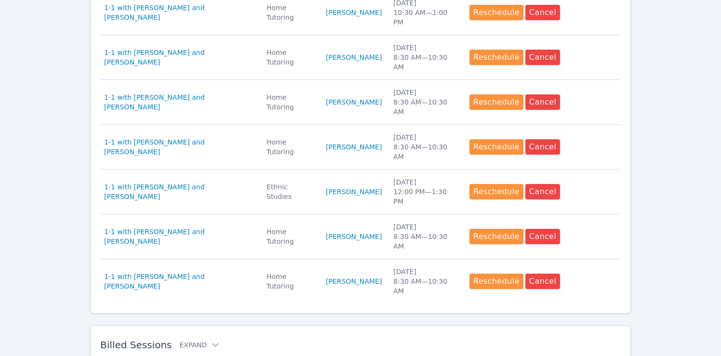
scroll to position [517, 0]
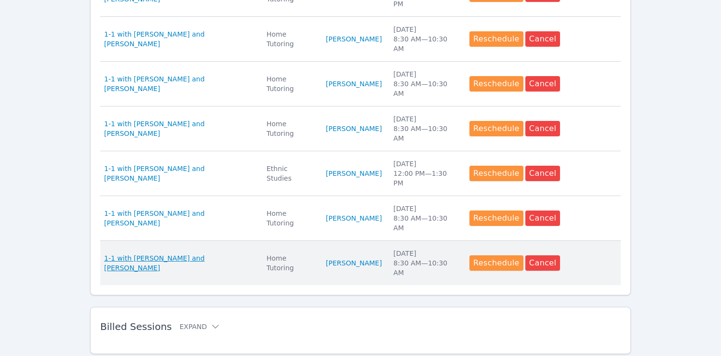
click at [196, 253] on span "1-1 with [PERSON_NAME] and [PERSON_NAME]" at bounding box center [179, 262] width 151 height 19
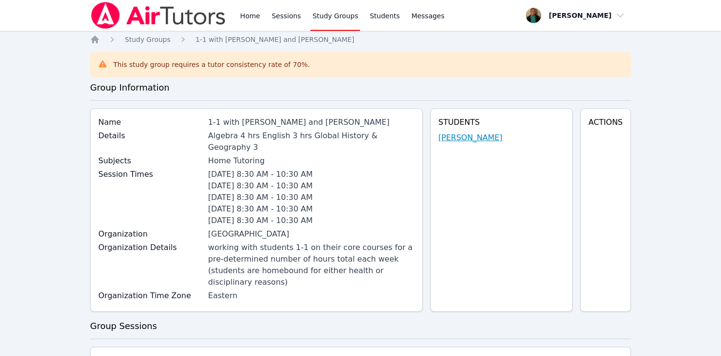
click at [470, 135] on link "[PERSON_NAME]" at bounding box center [470, 138] width 64 height 12
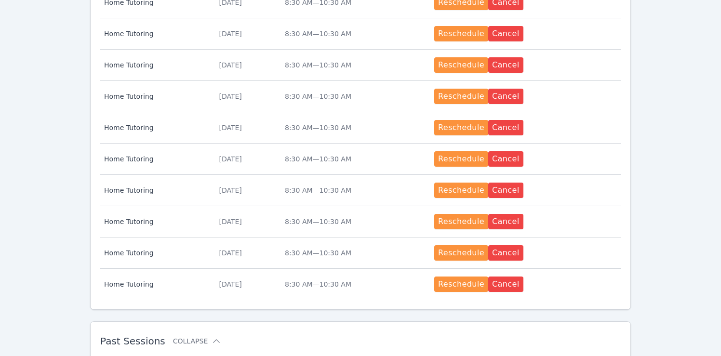
scroll to position [398, 0]
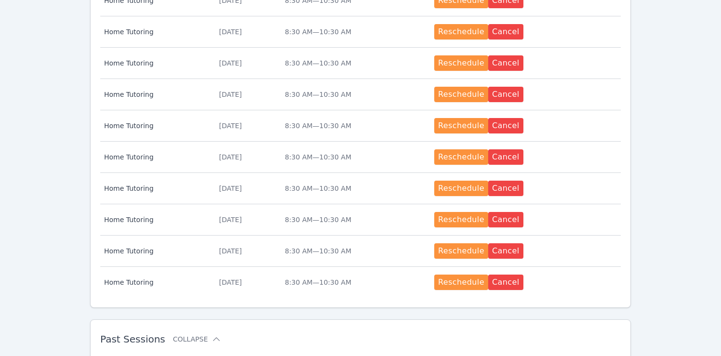
click at [394, 289] on div "Subject Date Time Actions Subject Home Tutoring Date Fri Dec 19 Time 8:30 AM — …" at bounding box center [360, 130] width 520 height 344
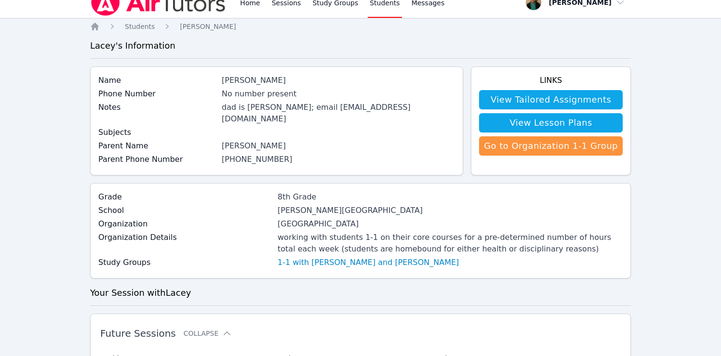
scroll to position [0, 0]
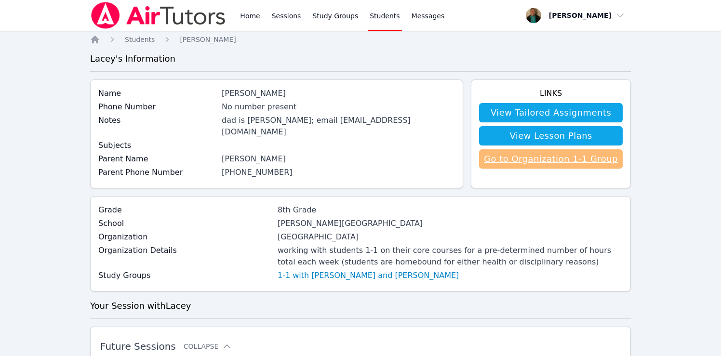
click at [563, 160] on link "Go to Organization 1-1 Group" at bounding box center [551, 158] width 144 height 19
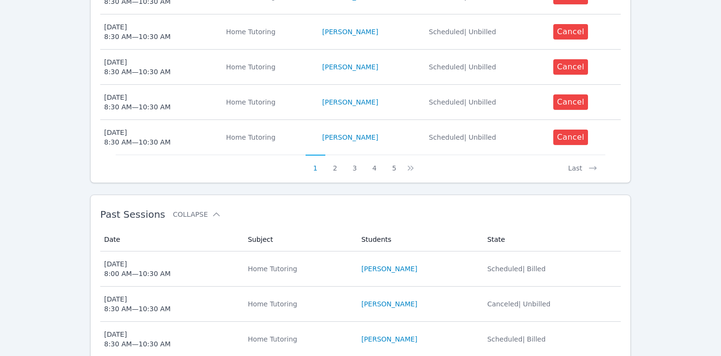
scroll to position [604, 0]
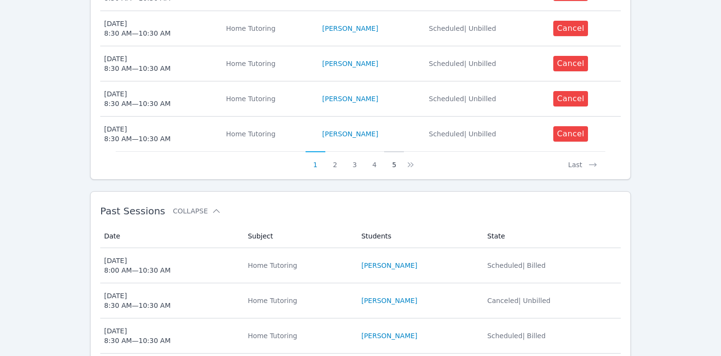
click at [392, 151] on button "5" at bounding box center [394, 160] width 20 height 18
click at [390, 151] on button "6" at bounding box center [390, 160] width 20 height 18
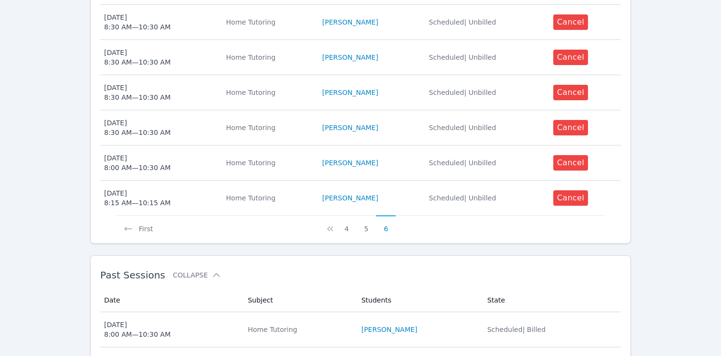
scroll to position [540, 0]
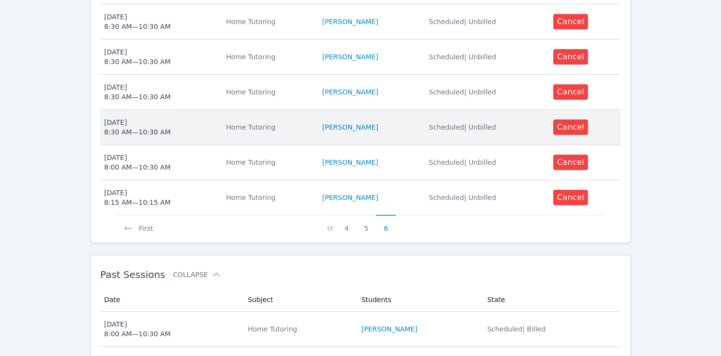
click at [186, 118] on span "Wed Sep 24 8:30 AM — 10:30 AM" at bounding box center [159, 127] width 110 height 19
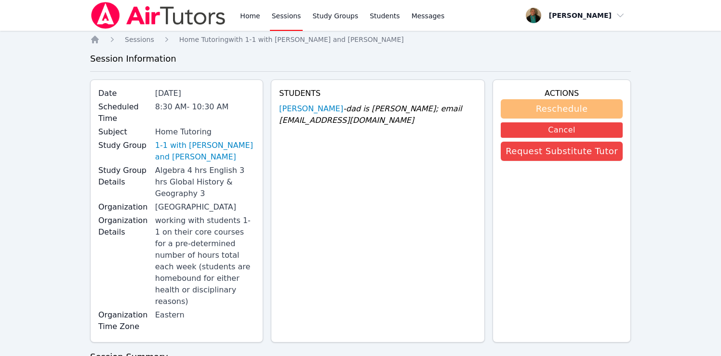
click at [529, 109] on button "Reschedule" at bounding box center [562, 108] width 122 height 19
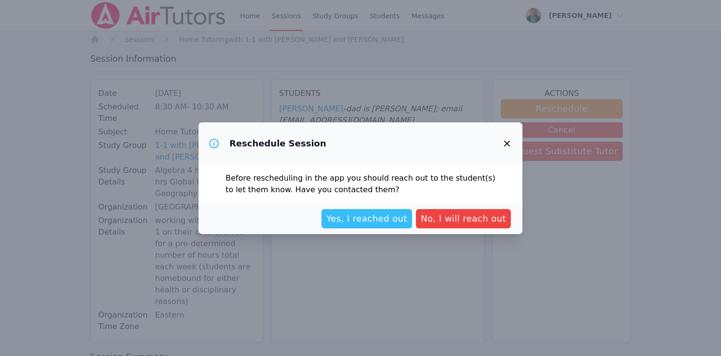
click at [390, 221] on span "Yes, I reached out" at bounding box center [366, 218] width 81 height 13
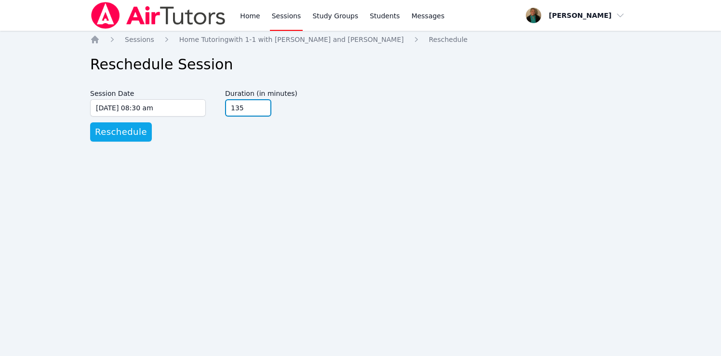
type input "135"
click at [261, 106] on input "135" at bounding box center [248, 107] width 46 height 17
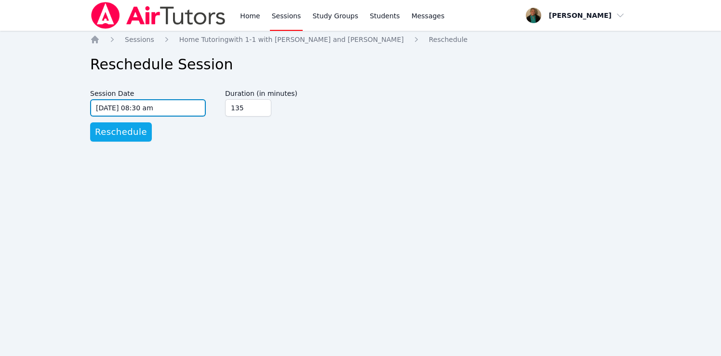
click at [193, 111] on input "09/24/2025 08:30 am" at bounding box center [148, 107] width 116 height 17
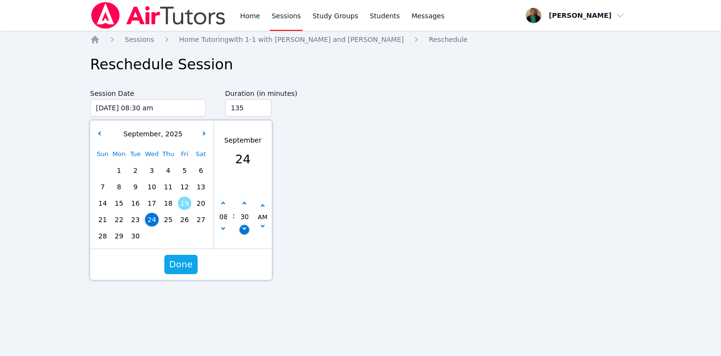
click at [242, 228] on icon "button" at bounding box center [244, 228] width 4 height 4
type input "09/24/2025 08:25 am"
type input "25"
click at [242, 228] on icon "button" at bounding box center [244, 228] width 4 height 4
type input "09/24/2025 08:20 am"
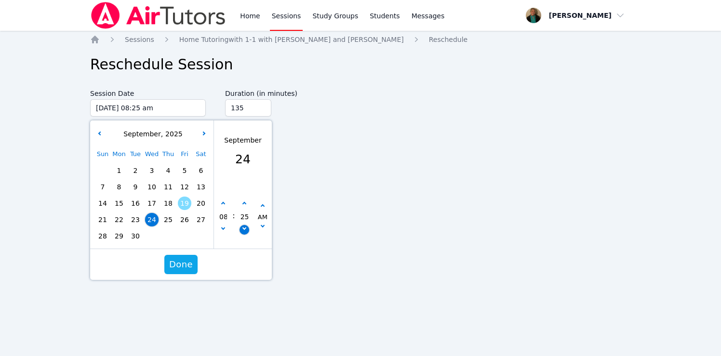
type input "20"
click at [242, 228] on icon "button" at bounding box center [244, 228] width 4 height 4
type input "09/24/2025 08:15 am"
type input "15"
click at [185, 264] on span "Done" at bounding box center [181, 264] width 24 height 13
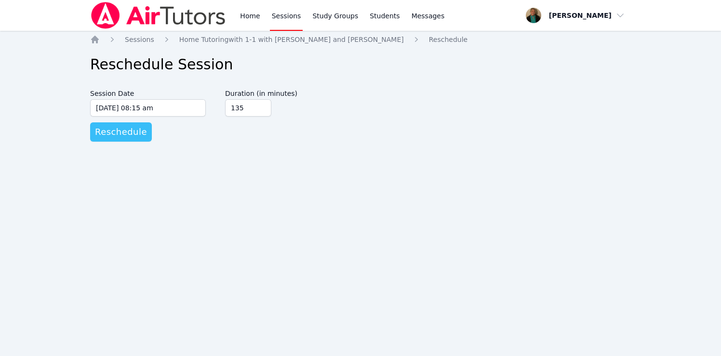
click at [126, 135] on span "Reschedule" at bounding box center [121, 131] width 52 height 13
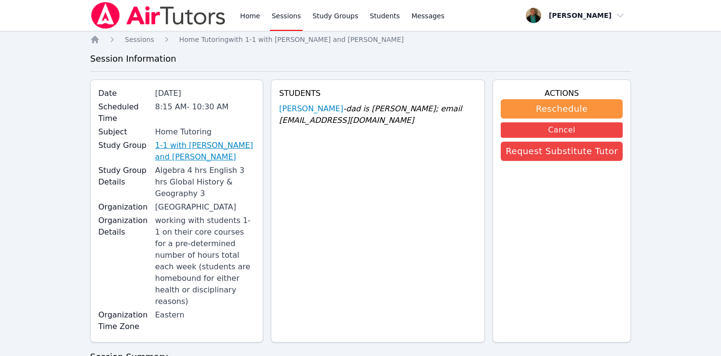
click at [251, 140] on link "1-1 with [PERSON_NAME] and [PERSON_NAME]" at bounding box center [205, 151] width 100 height 23
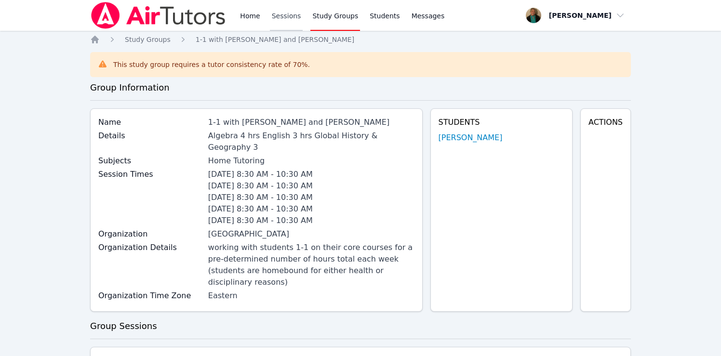
click at [284, 16] on link "Sessions" at bounding box center [286, 15] width 33 height 31
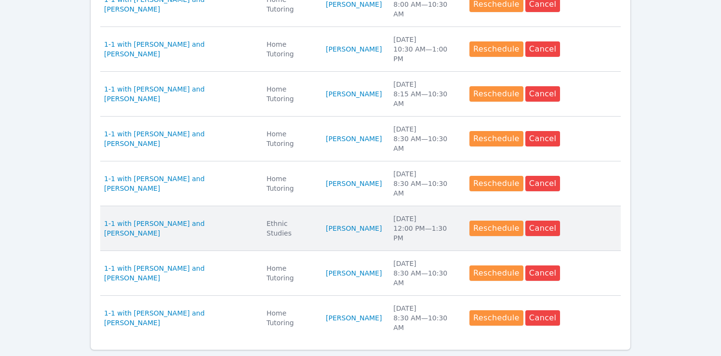
scroll to position [460, 0]
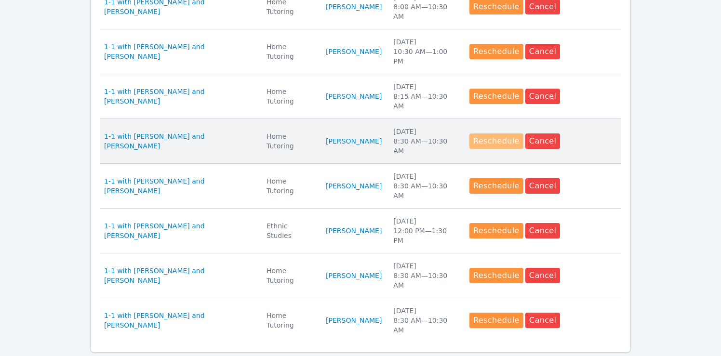
click at [488, 133] on button "Reschedule" at bounding box center [496, 140] width 54 height 15
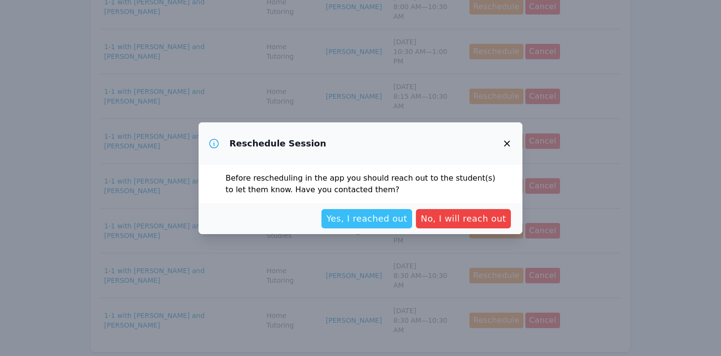
click at [396, 220] on span "Yes, I reached out" at bounding box center [366, 218] width 81 height 13
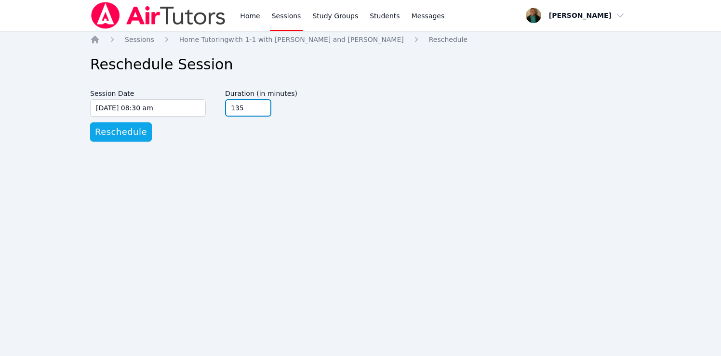
type input "135"
click at [263, 106] on input "135" at bounding box center [248, 107] width 46 height 17
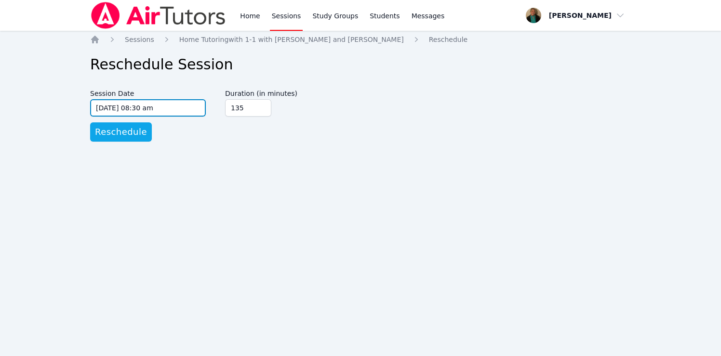
click at [194, 110] on input "09/25/2025 08:30 am" at bounding box center [148, 107] width 116 height 17
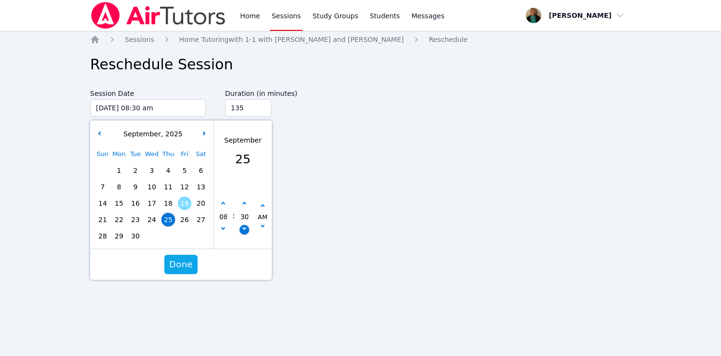
click at [243, 228] on icon "button" at bounding box center [244, 228] width 4 height 4
type input "09/25/2025 08:25 am"
type input "25"
click at [243, 228] on icon "button" at bounding box center [244, 228] width 4 height 4
type input "09/25/2025 08:20 am"
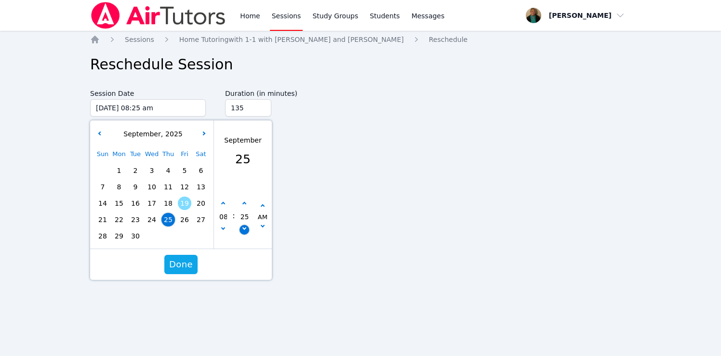
type input "20"
click at [243, 228] on icon "button" at bounding box center [244, 228] width 4 height 4
type input "09/25/2025 08:15 am"
type input "15"
click at [181, 264] on span "Done" at bounding box center [181, 264] width 24 height 13
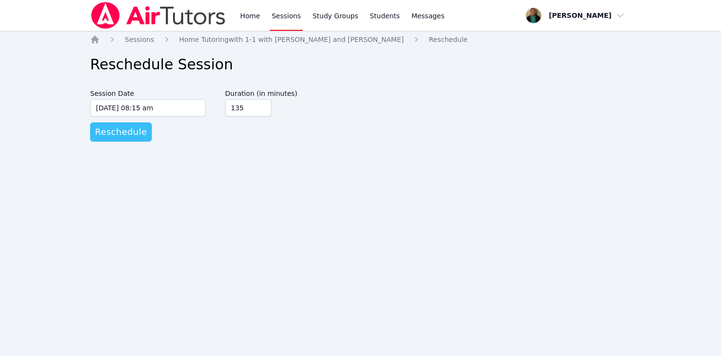
click at [119, 131] on span "Reschedule" at bounding box center [121, 131] width 52 height 13
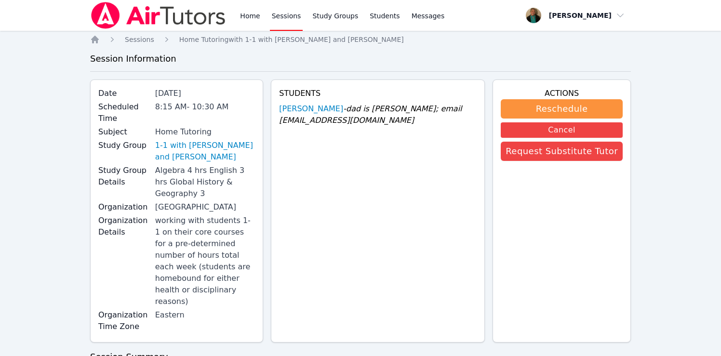
click at [290, 16] on link "Sessions" at bounding box center [286, 15] width 33 height 31
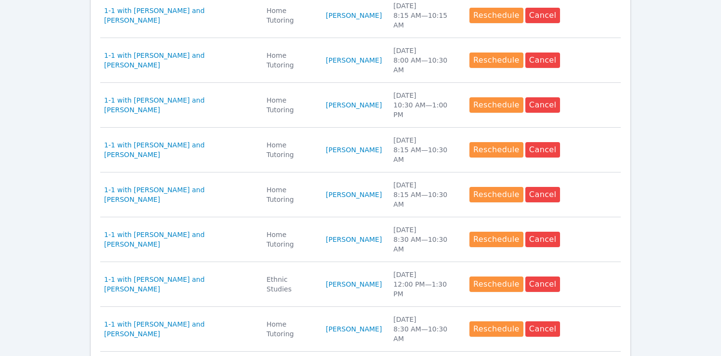
scroll to position [407, 0]
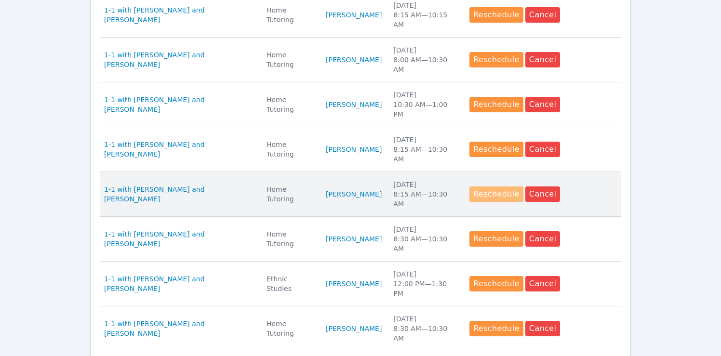
click at [499, 186] on button "Reschedule" at bounding box center [496, 193] width 54 height 15
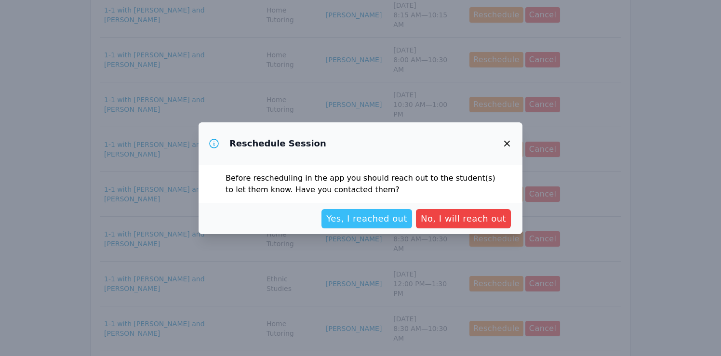
click at [399, 220] on span "Yes, I reached out" at bounding box center [366, 218] width 81 height 13
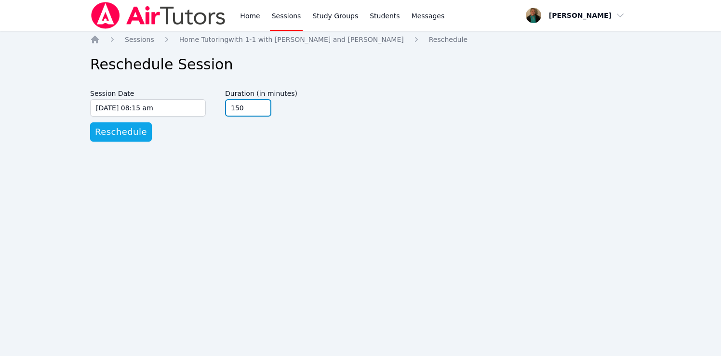
type input "150"
click at [261, 106] on input "150" at bounding box center [248, 107] width 46 height 17
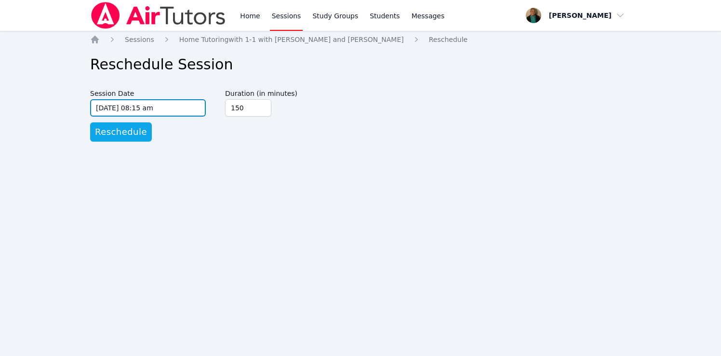
click at [188, 108] on input "09/25/2025 08:15 am" at bounding box center [148, 107] width 116 height 17
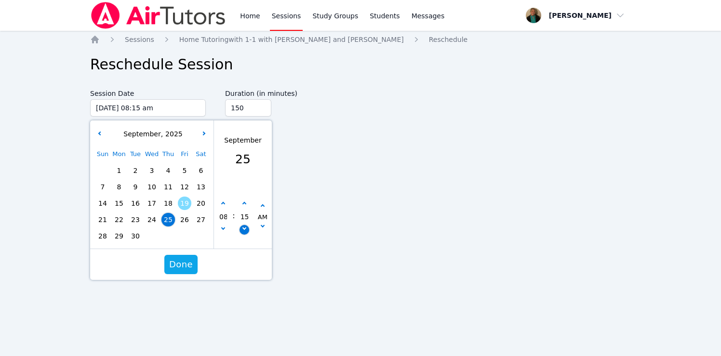
click at [242, 230] on button "button" at bounding box center [244, 230] width 10 height 10
type input "09/25/2025 08:10 am"
type input "10"
click at [242, 230] on button "button" at bounding box center [244, 230] width 10 height 10
type input "09/25/2025 08:05 am"
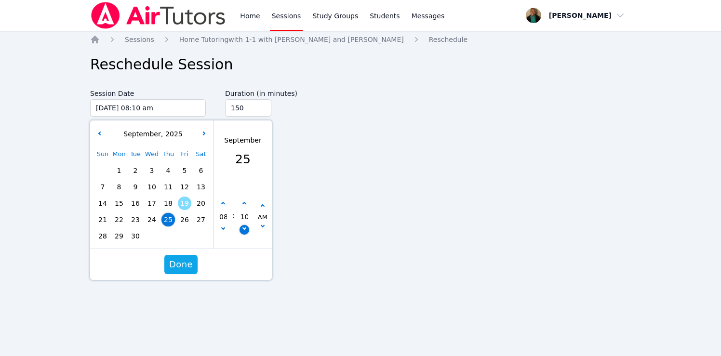
type input "05"
click at [242, 230] on button "button" at bounding box center [244, 230] width 10 height 10
type input "09/25/2025 08:00 am"
type input "00"
click at [184, 268] on span "Done" at bounding box center [181, 264] width 24 height 13
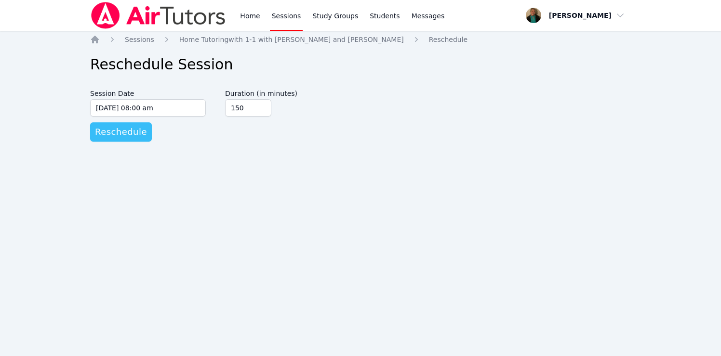
click at [135, 129] on span "Reschedule" at bounding box center [121, 131] width 52 height 13
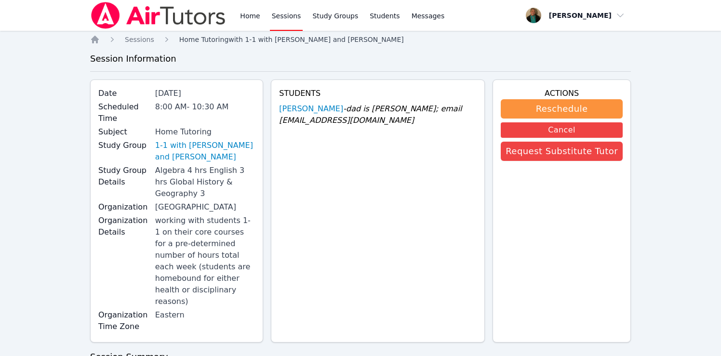
click at [295, 41] on span "Home Tutoring with 1-1 with Lacey Brunelle and Amy Ayers" at bounding box center [291, 40] width 225 height 8
click at [286, 18] on link "Sessions" at bounding box center [286, 15] width 33 height 31
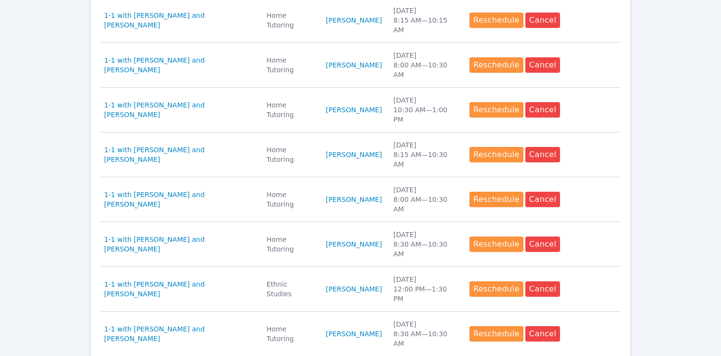
scroll to position [517, 0]
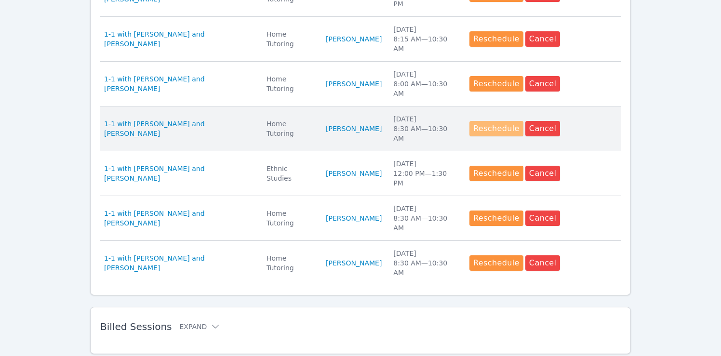
click at [490, 121] on button "Reschedule" at bounding box center [496, 128] width 54 height 15
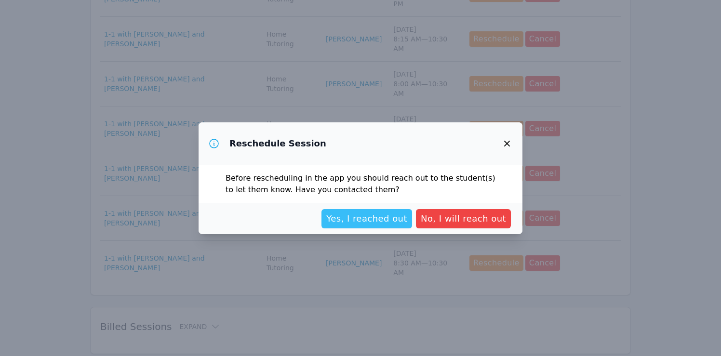
click at [376, 223] on span "Yes, I reached out" at bounding box center [366, 218] width 81 height 13
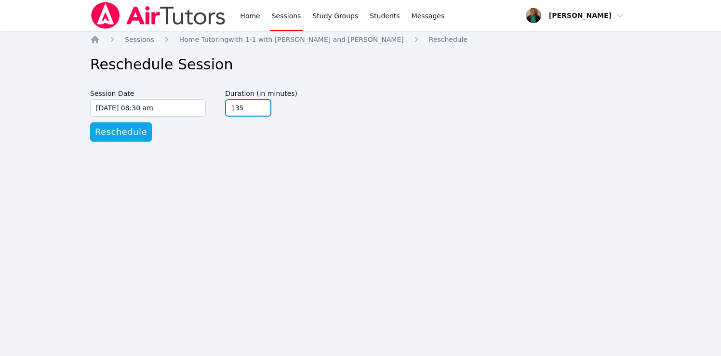
type input "135"
click at [262, 106] on input "135" at bounding box center [248, 107] width 46 height 17
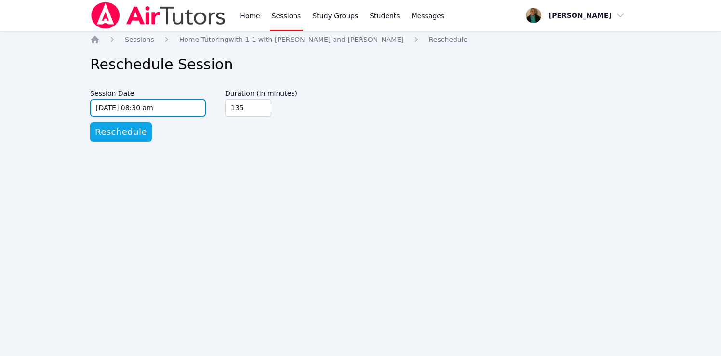
click at [195, 111] on input "09/26/2025 08:30 am" at bounding box center [148, 107] width 116 height 17
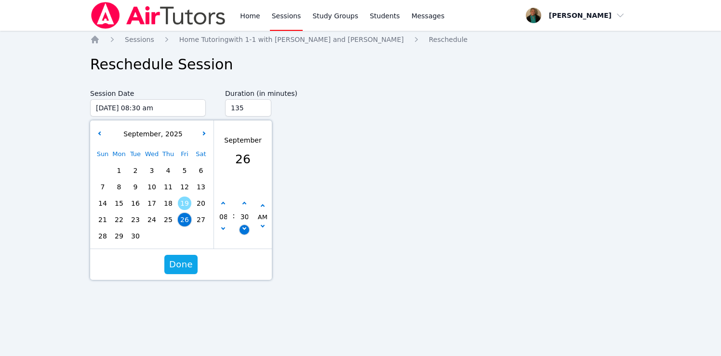
click at [244, 228] on icon "button" at bounding box center [244, 228] width 4 height 4
type input "09/26/2025 08:25 am"
type input "25"
click at [244, 228] on icon "button" at bounding box center [244, 228] width 4 height 4
type input "09/26/2025 08:20 am"
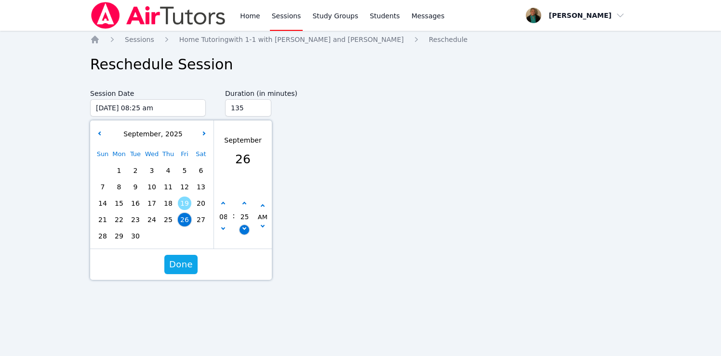
type input "20"
click at [244, 228] on icon "button" at bounding box center [244, 228] width 4 height 4
type input "[DATE] 08:15 am"
type input "15"
click at [179, 262] on span "Done" at bounding box center [181, 264] width 24 height 13
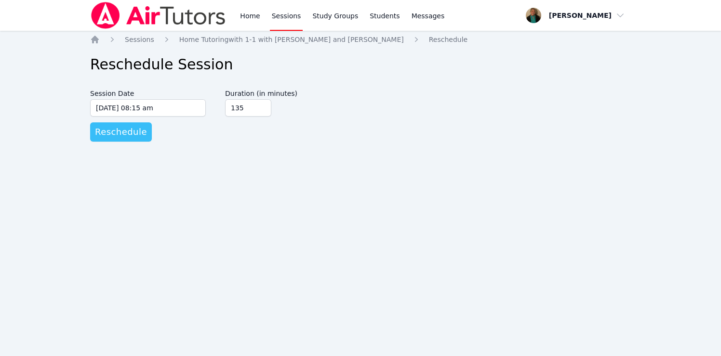
click at [119, 131] on span "Reschedule" at bounding box center [121, 131] width 52 height 13
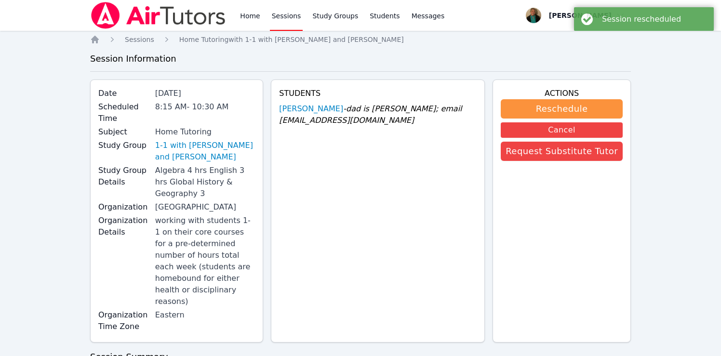
click at [285, 13] on link "Sessions" at bounding box center [286, 15] width 33 height 31
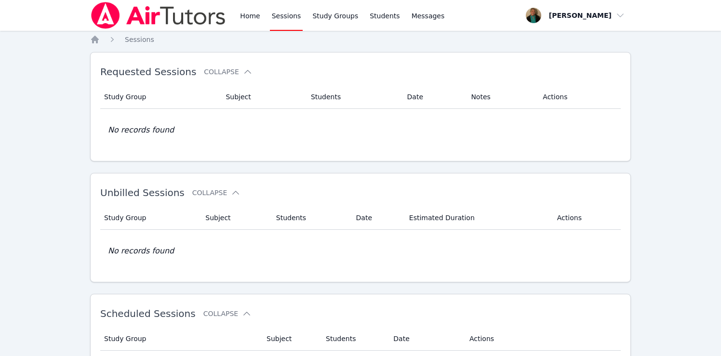
click at [285, 13] on link "Sessions" at bounding box center [286, 15] width 33 height 31
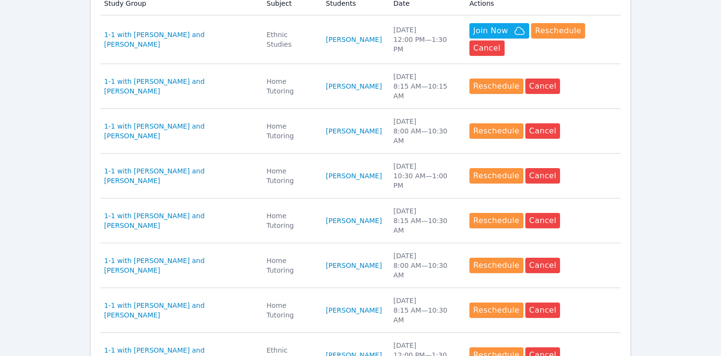
scroll to position [336, 0]
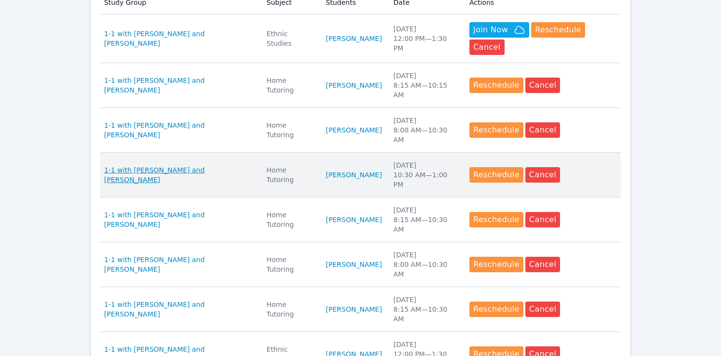
click at [209, 165] on span "1-1 with [PERSON_NAME] and [PERSON_NAME]" at bounding box center [179, 174] width 151 height 19
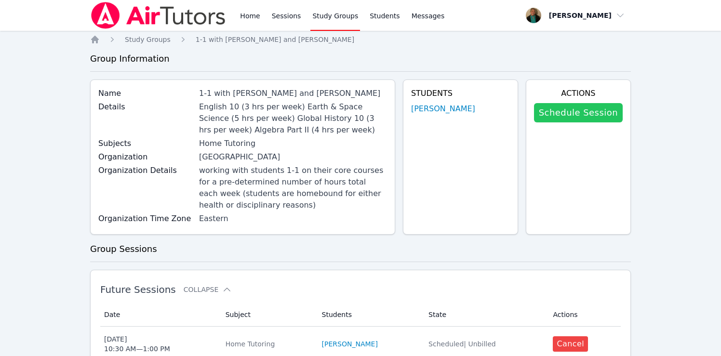
click at [583, 111] on link "Schedule Session" at bounding box center [578, 112] width 89 height 19
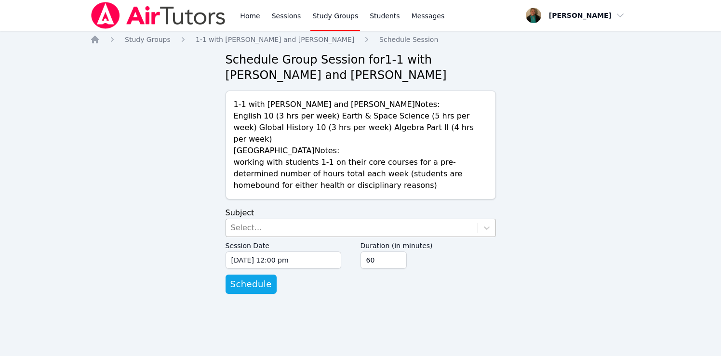
click at [380, 219] on div "Select..." at bounding box center [351, 227] width 251 height 17
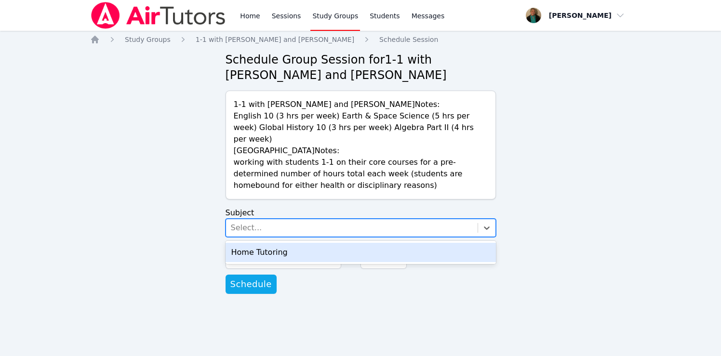
click at [377, 243] on div "Home Tutoring" at bounding box center [360, 252] width 270 height 19
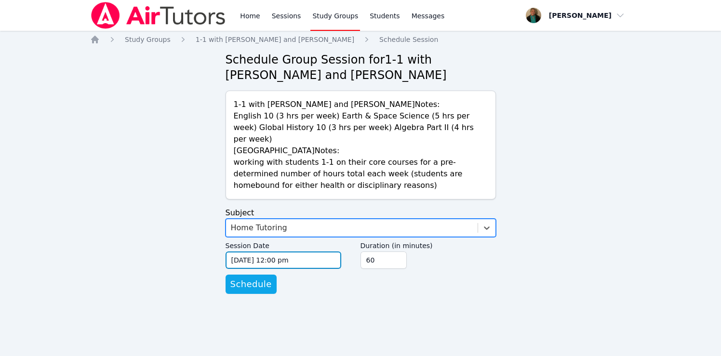
click at [335, 251] on input "[DATE] 12:00 pm" at bounding box center [283, 259] width 116 height 17
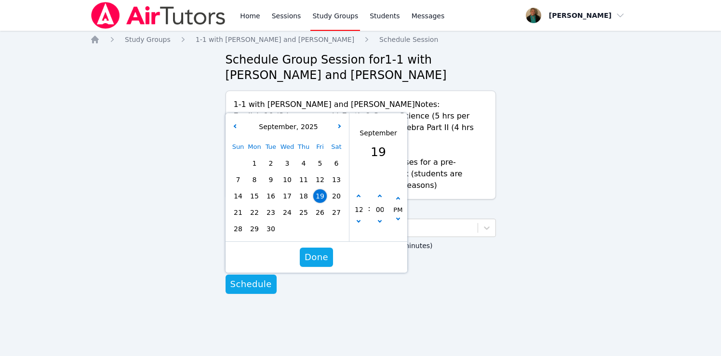
click at [256, 206] on span "22" at bounding box center [254, 212] width 13 height 13
click at [357, 192] on button "button" at bounding box center [359, 197] width 10 height 10
type input "09/22/2025 01:00 pm"
type input "01"
click at [357, 192] on button "button" at bounding box center [359, 197] width 10 height 10
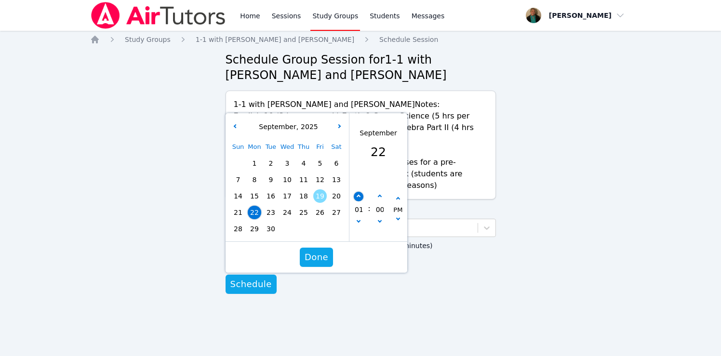
type input "09/22/2025 02:00 pm"
type input "02"
click at [357, 192] on button "button" at bounding box center [359, 197] width 10 height 10
type input "09/22/2025 03:00 pm"
type input "03"
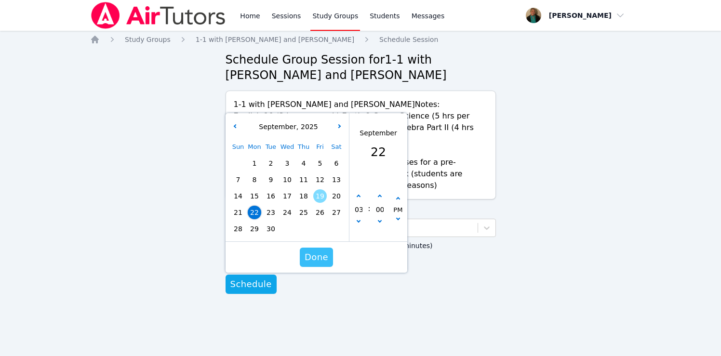
click at [318, 251] on span "Done" at bounding box center [316, 257] width 24 height 13
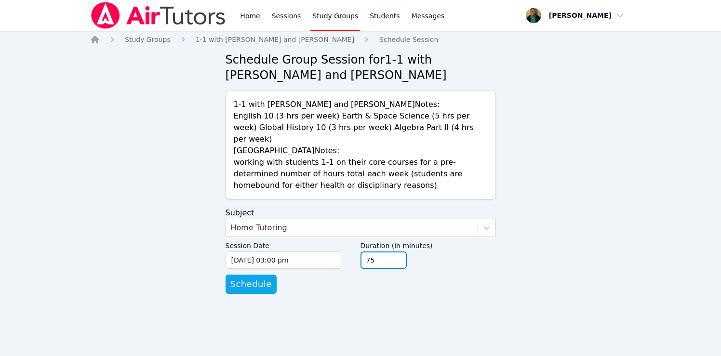
click at [396, 251] on input "75" at bounding box center [383, 259] width 46 height 17
click at [396, 251] on input "90" at bounding box center [383, 259] width 46 height 17
click at [399, 251] on input "105" at bounding box center [383, 259] width 46 height 17
type input "120"
click at [399, 251] on input "120" at bounding box center [383, 259] width 46 height 17
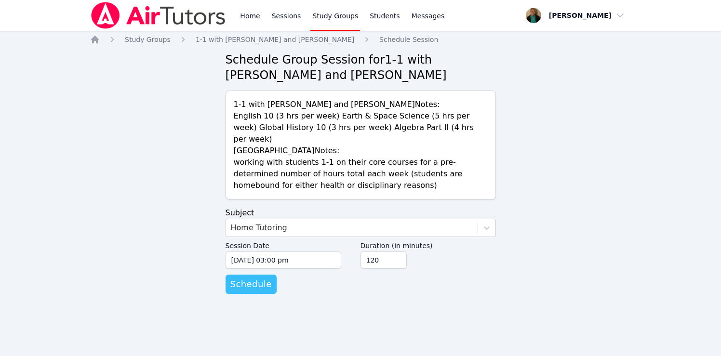
click at [260, 277] on span "Schedule" at bounding box center [250, 283] width 41 height 13
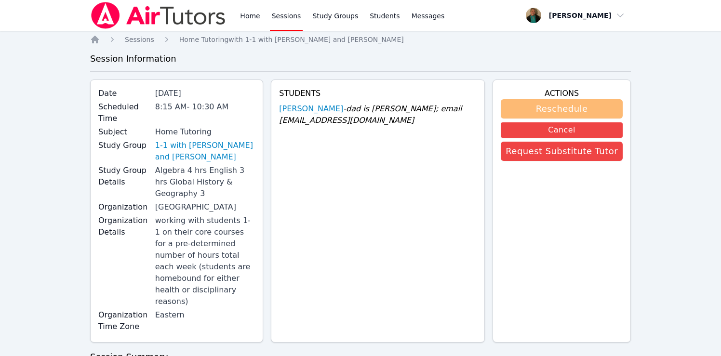
click at [533, 110] on button "Reschedule" at bounding box center [562, 108] width 122 height 19
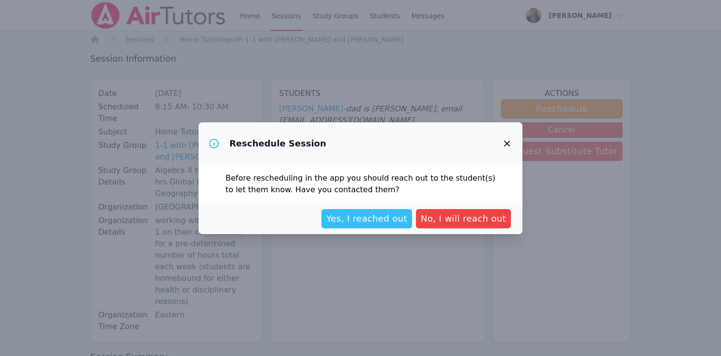
click at [371, 219] on span "Yes, I reached out" at bounding box center [366, 218] width 81 height 13
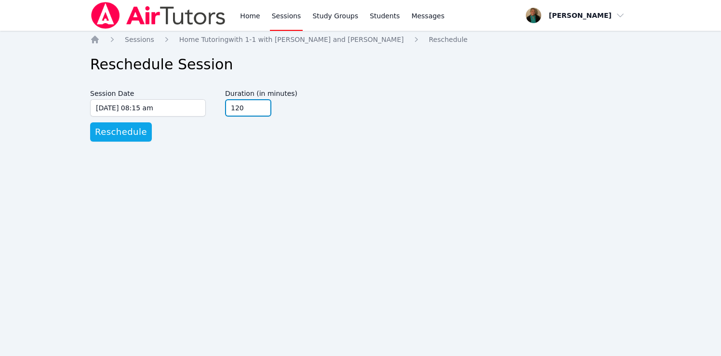
type input "120"
click at [263, 111] on input "120" at bounding box center [248, 107] width 46 height 17
click at [138, 132] on span "Reschedule" at bounding box center [121, 131] width 52 height 13
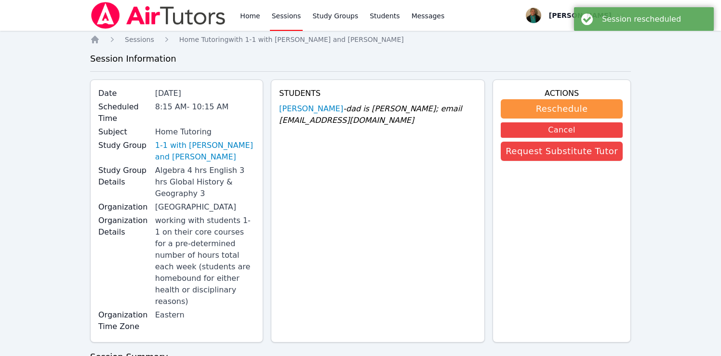
click at [278, 20] on link "Sessions" at bounding box center [286, 15] width 33 height 31
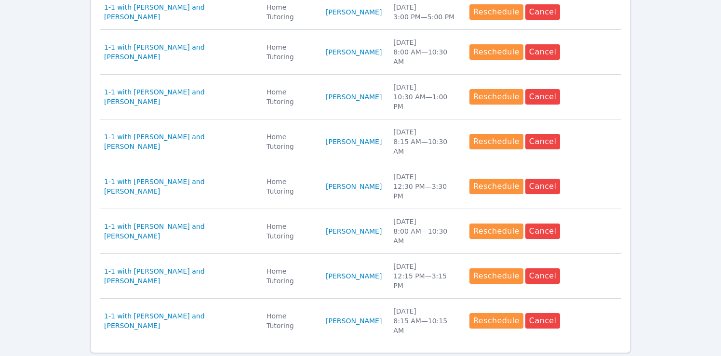
scroll to position [450, 0]
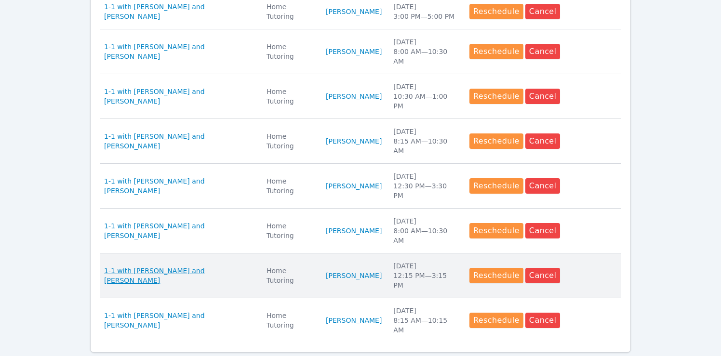
click at [205, 266] on span "1-1 with [PERSON_NAME] and [PERSON_NAME]" at bounding box center [179, 275] width 151 height 19
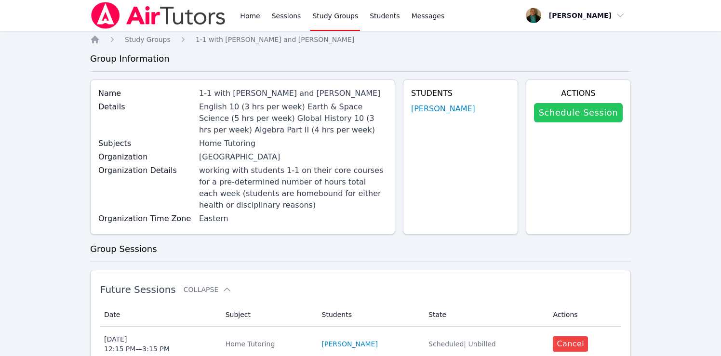
click at [553, 119] on link "Schedule Session" at bounding box center [578, 112] width 89 height 19
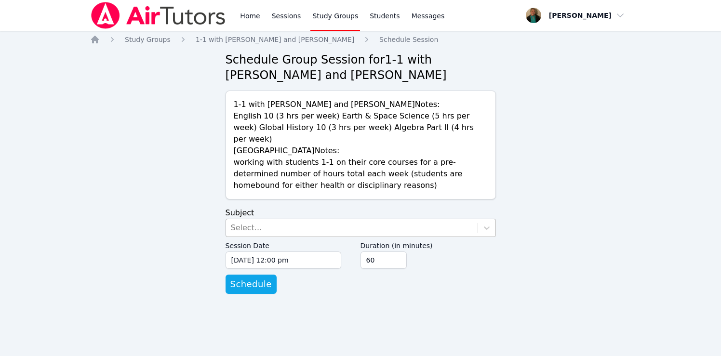
click at [392, 221] on div "Select..." at bounding box center [351, 227] width 251 height 17
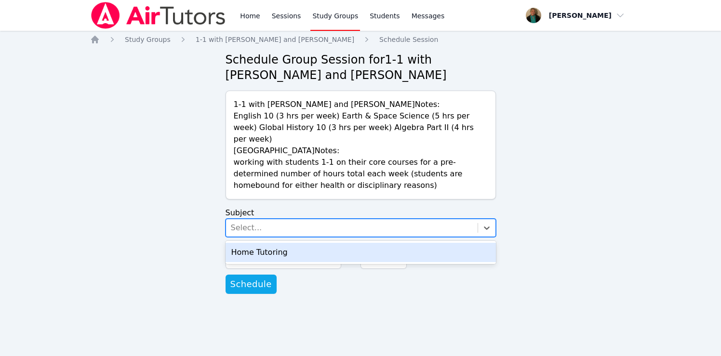
click at [388, 243] on div "Home Tutoring" at bounding box center [360, 252] width 270 height 19
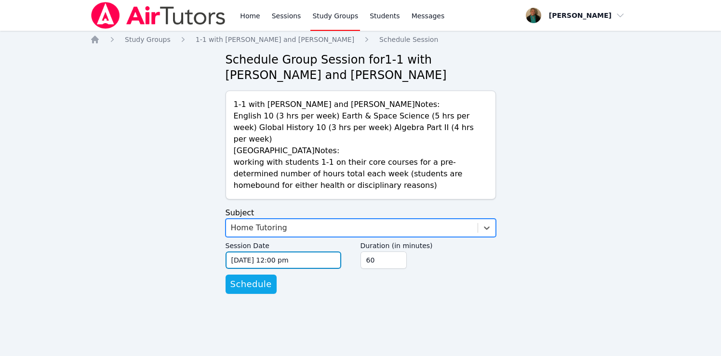
click at [333, 252] on input "[DATE] 12:00 pm" at bounding box center [283, 259] width 116 height 17
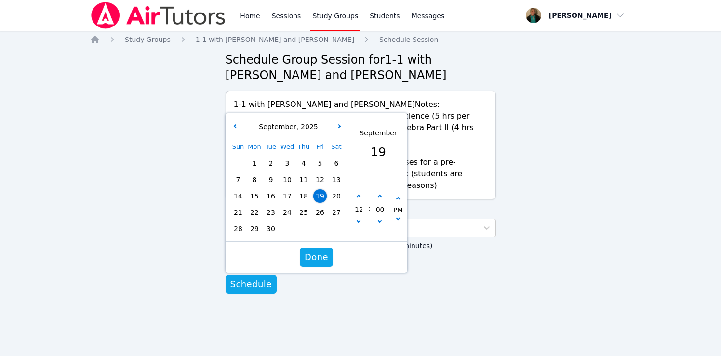
click at [319, 206] on span "26" at bounding box center [319, 212] width 13 height 13
click at [376, 218] on button "button" at bounding box center [379, 223] width 10 height 10
type input "[DATE] 11:55 am"
type input "11"
type input "55"
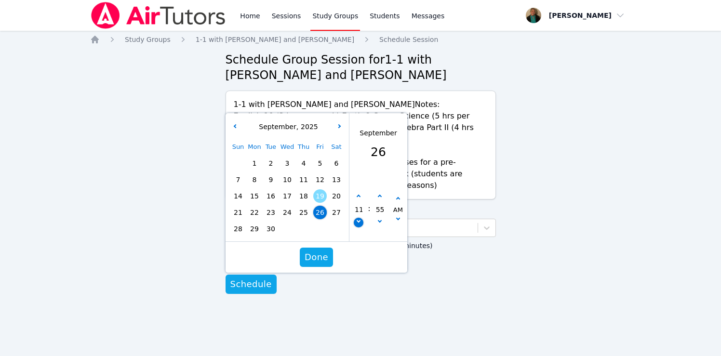
click at [357, 219] on icon "button" at bounding box center [358, 221] width 4 height 4
type input "[DATE] 10:55 am"
type input "10"
click at [381, 218] on button "button" at bounding box center [379, 223] width 10 height 10
type input "[DATE] 10:50 am"
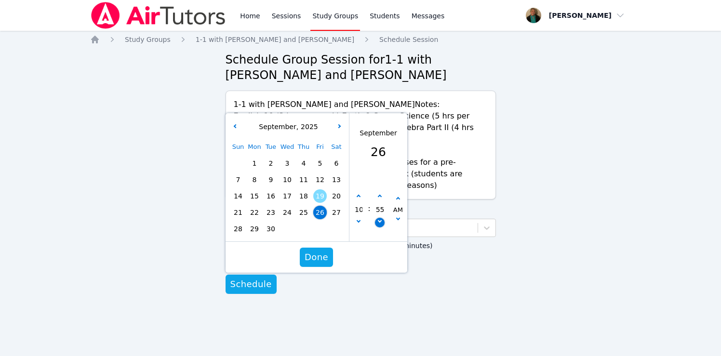
type input "50"
click at [381, 218] on button "button" at bounding box center [379, 223] width 10 height 10
type input "[DATE] 10:45 am"
type input "45"
click at [381, 218] on button "button" at bounding box center [379, 223] width 10 height 10
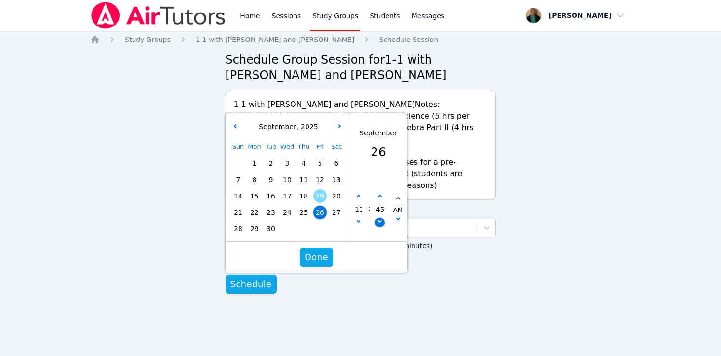
type input "[DATE] 10:40 am"
type input "40"
click at [381, 218] on button "button" at bounding box center [379, 223] width 10 height 10
type input "[DATE] 10:35 am"
type input "35"
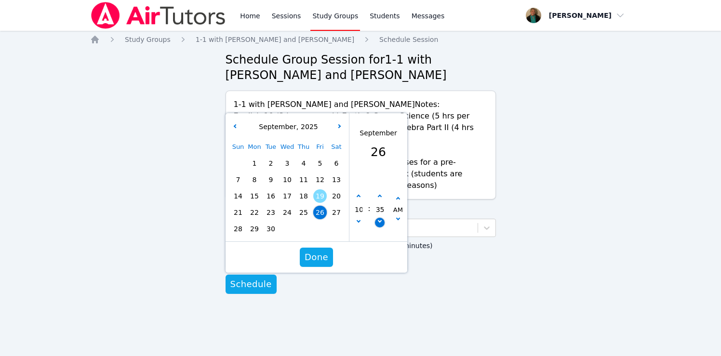
click at [381, 218] on button "button" at bounding box center [379, 223] width 10 height 10
type input "[DATE] 10:30 am"
type input "30"
click at [381, 218] on button "button" at bounding box center [379, 223] width 10 height 10
type input "[DATE] 10:25 am"
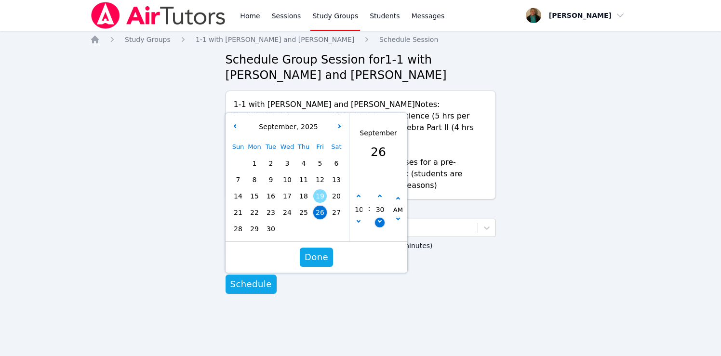
type input "25"
click at [381, 218] on button "button" at bounding box center [379, 223] width 10 height 10
type input "[DATE] 10:20 am"
type input "20"
click at [381, 218] on button "button" at bounding box center [379, 223] width 10 height 10
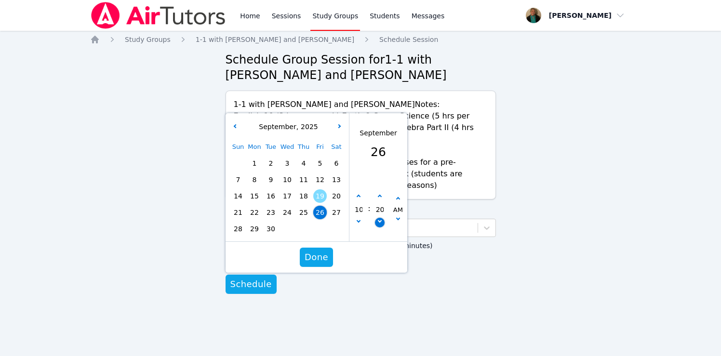
type input "[DATE] 10:15 am"
type input "15"
click at [324, 251] on span "Done" at bounding box center [316, 257] width 24 height 13
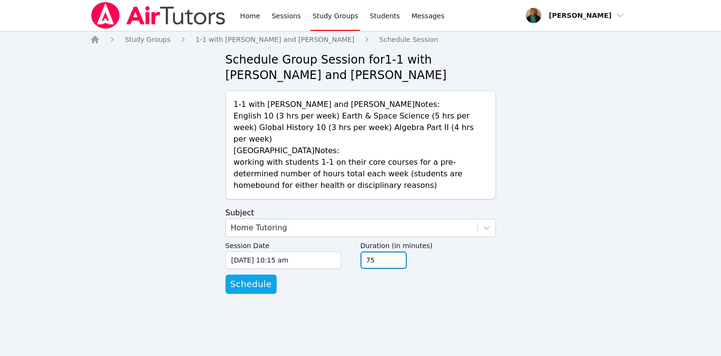
click at [397, 251] on input "75" at bounding box center [383, 259] width 46 height 17
click at [397, 251] on input "90" at bounding box center [383, 259] width 46 height 17
type input "105"
click at [397, 251] on input "105" at bounding box center [383, 259] width 46 height 17
click at [264, 277] on span "Schedule" at bounding box center [250, 283] width 41 height 13
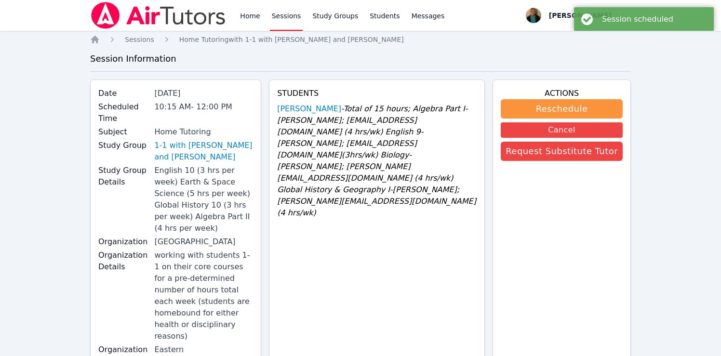
click at [289, 14] on link "Sessions" at bounding box center [286, 15] width 33 height 31
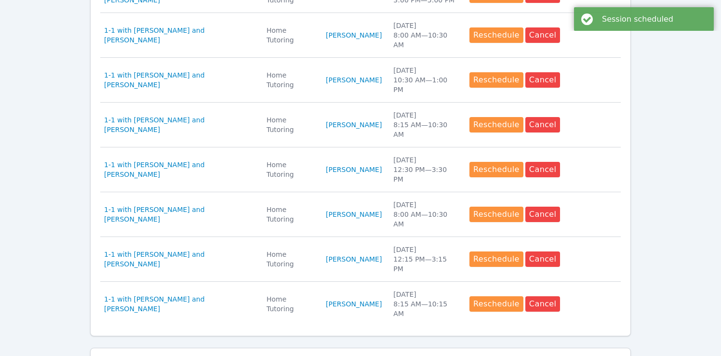
scroll to position [498, 0]
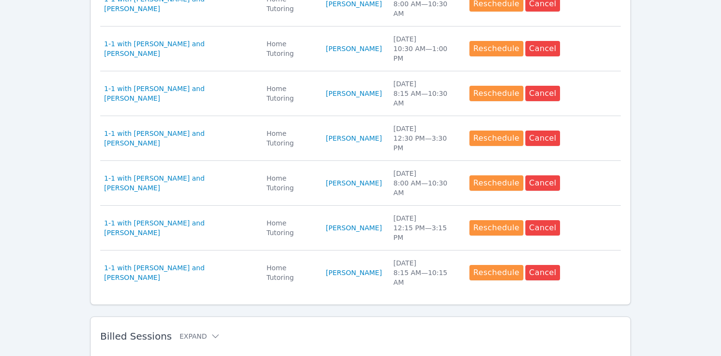
click at [364, 265] on div "Scheduled Sessions Collapse Study Group Subject Students Date Actions Study Gro…" at bounding box center [360, 50] width 541 height 509
